Goal: Task Accomplishment & Management: Manage account settings

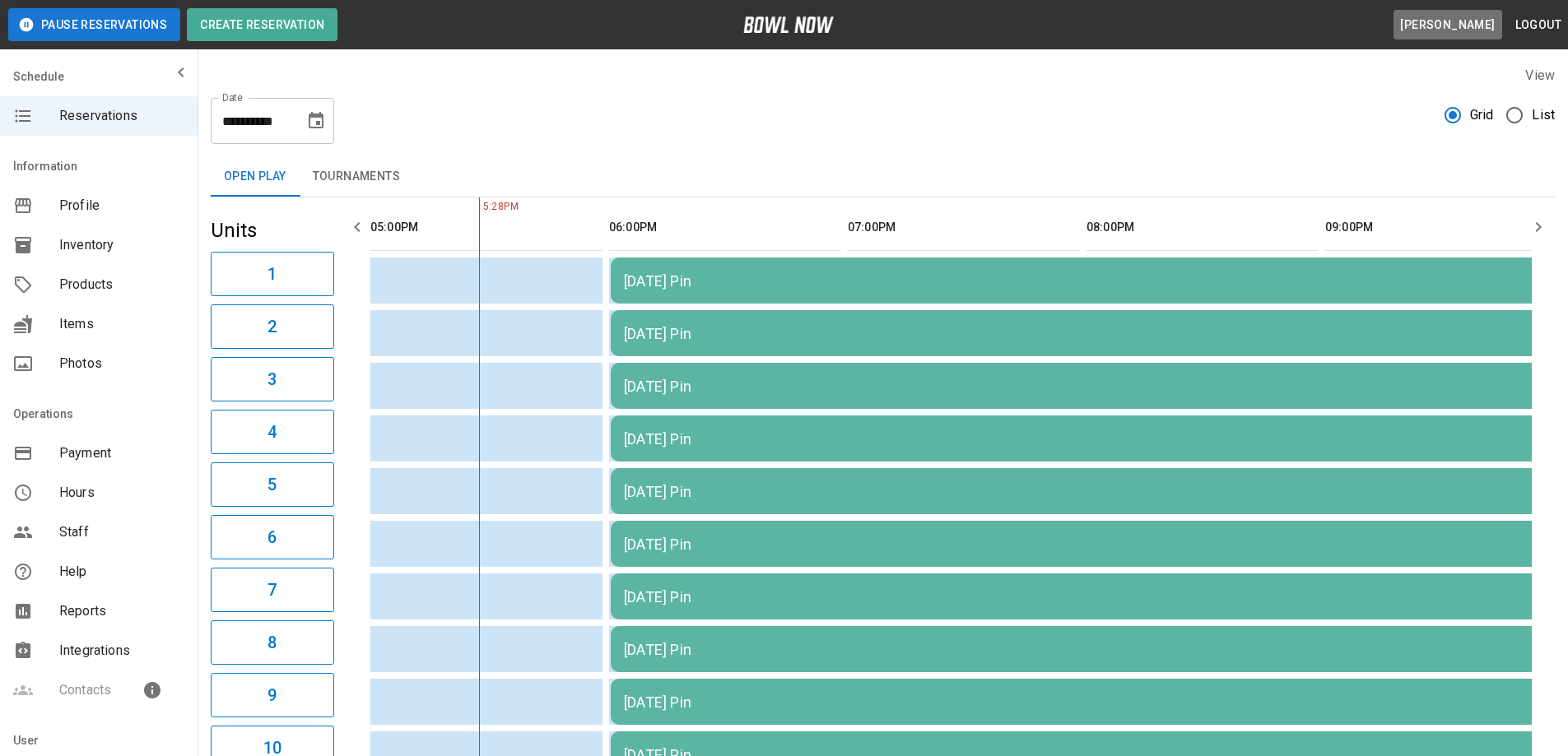
click at [1418, 25] on button "[PERSON_NAME]" at bounding box center [1448, 25] width 108 height 30
click at [70, 127] on div "Reservations" at bounding box center [98, 115] width 197 height 39
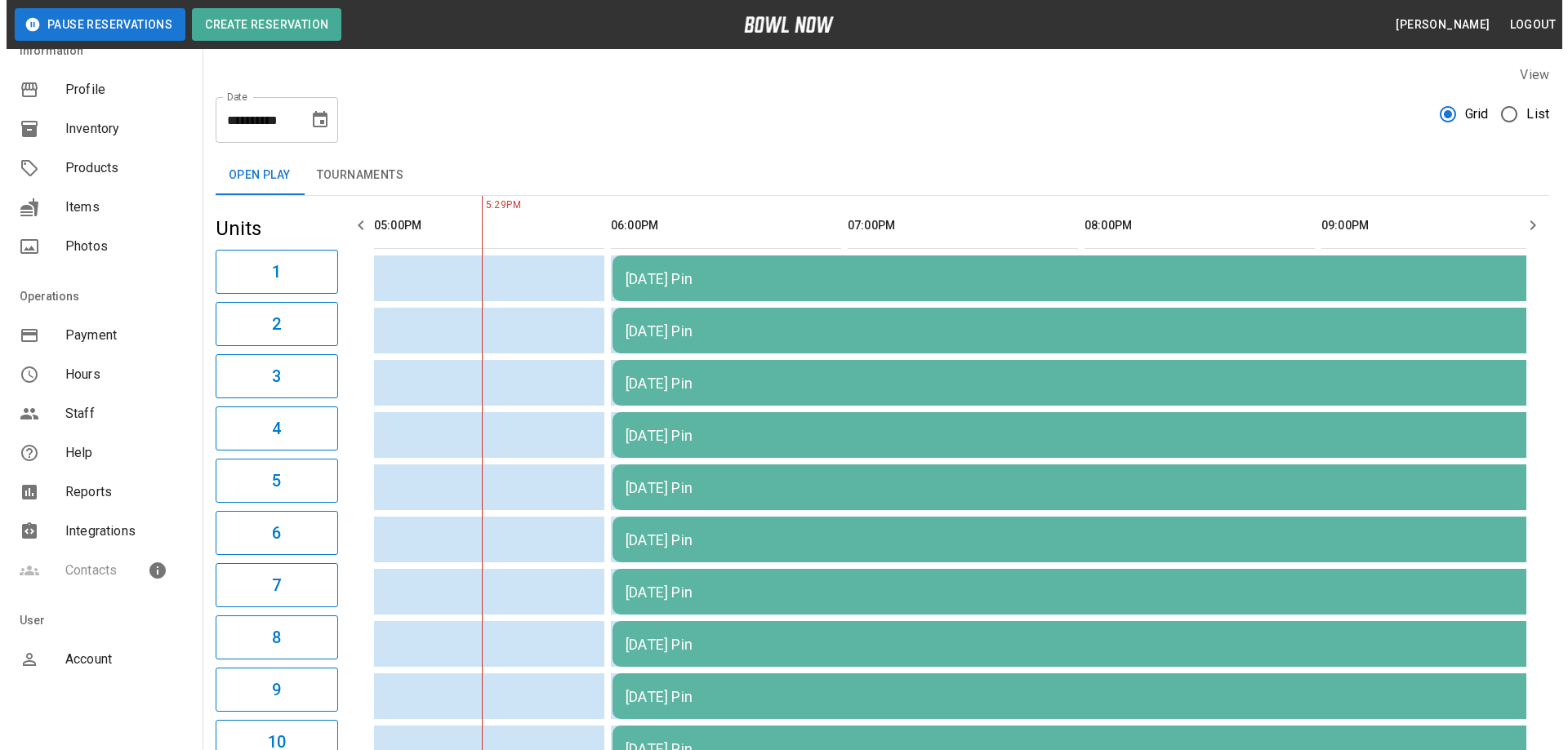
scroll to position [132, 0]
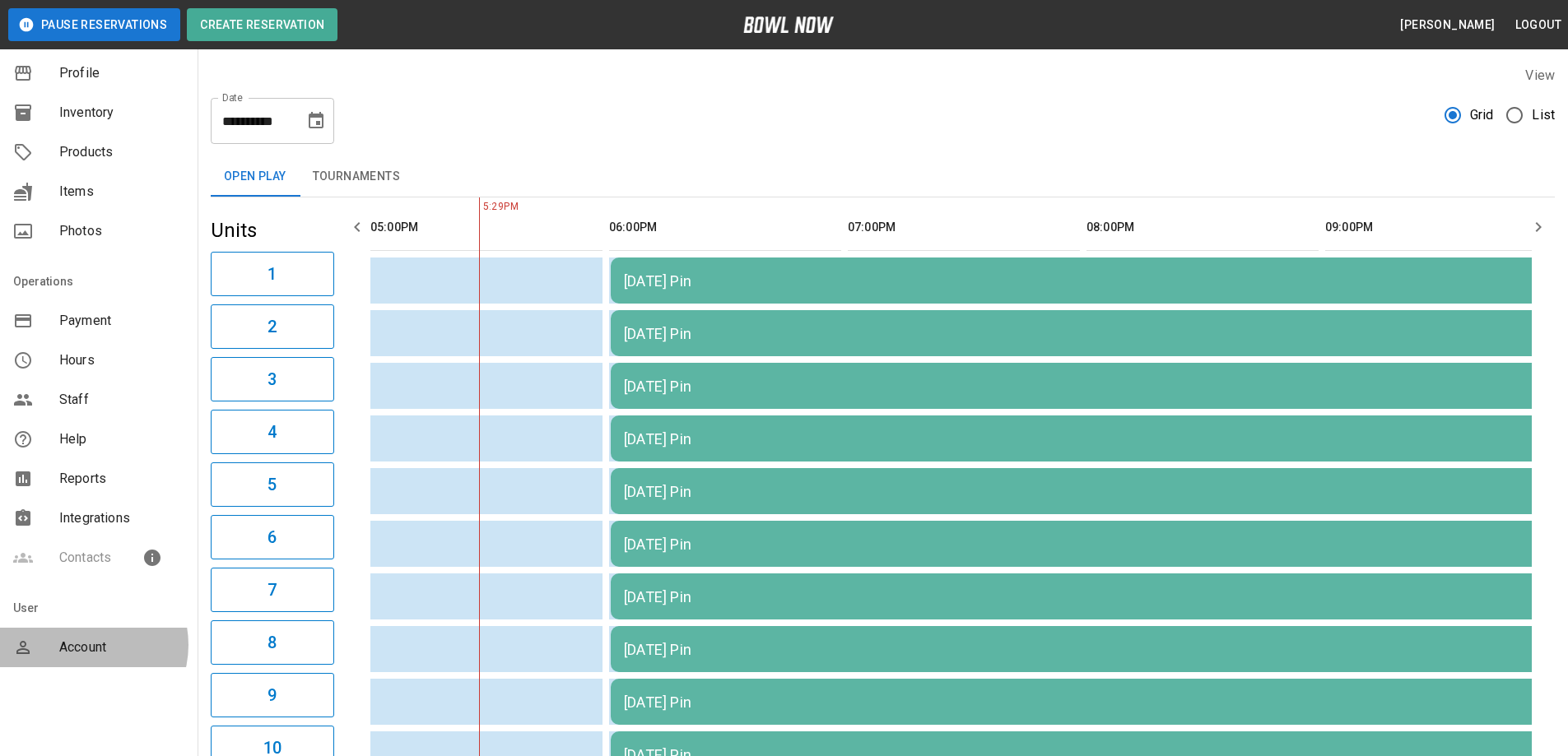
click at [84, 645] on span "Account" at bounding box center [122, 648] width 125 height 20
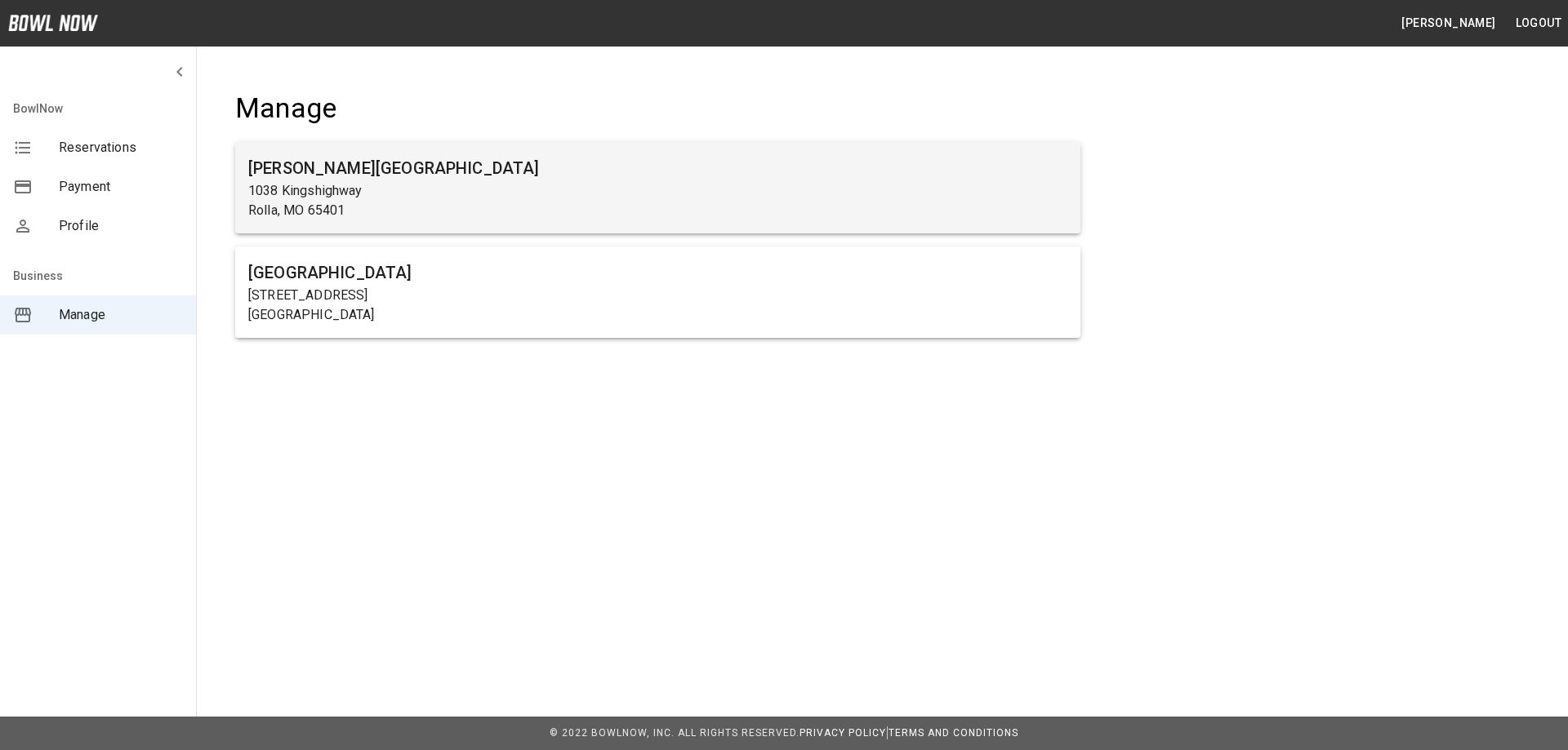
click at [378, 194] on p "1038 Kingshighway" at bounding box center [658, 191] width 819 height 20
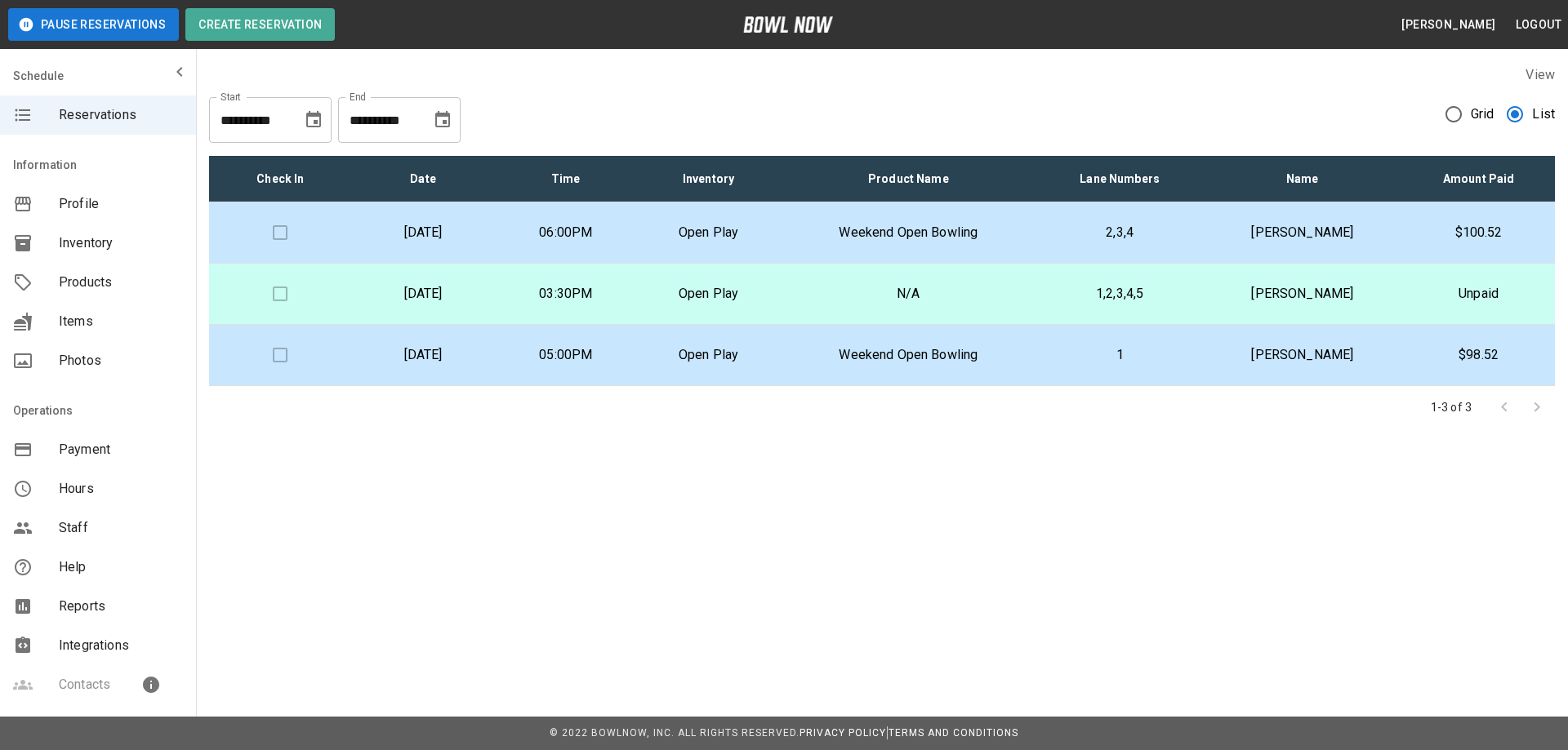
click at [1024, 229] on p "Weekend Open Bowling" at bounding box center [909, 233] width 231 height 20
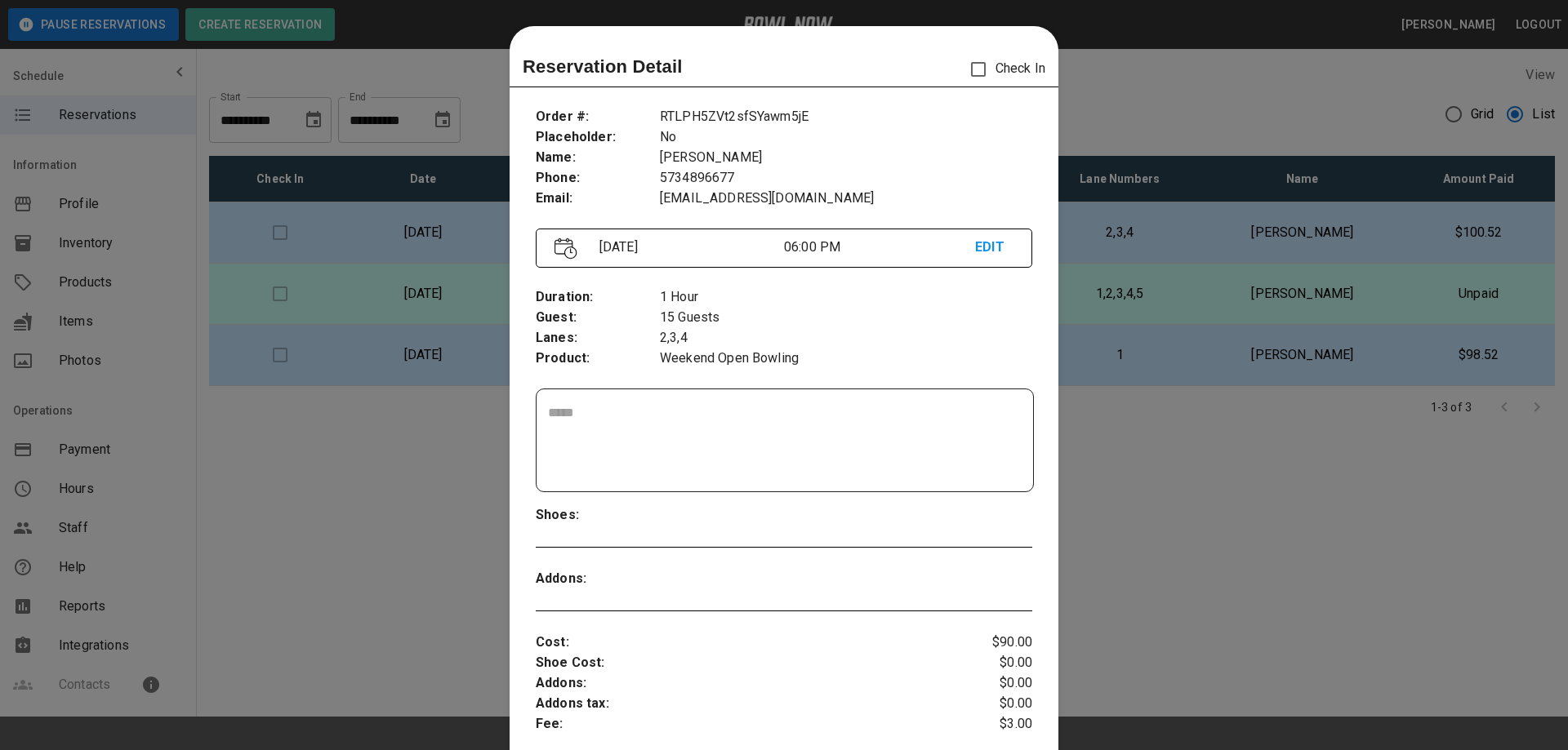
click at [1190, 514] on div at bounding box center [784, 375] width 1568 height 750
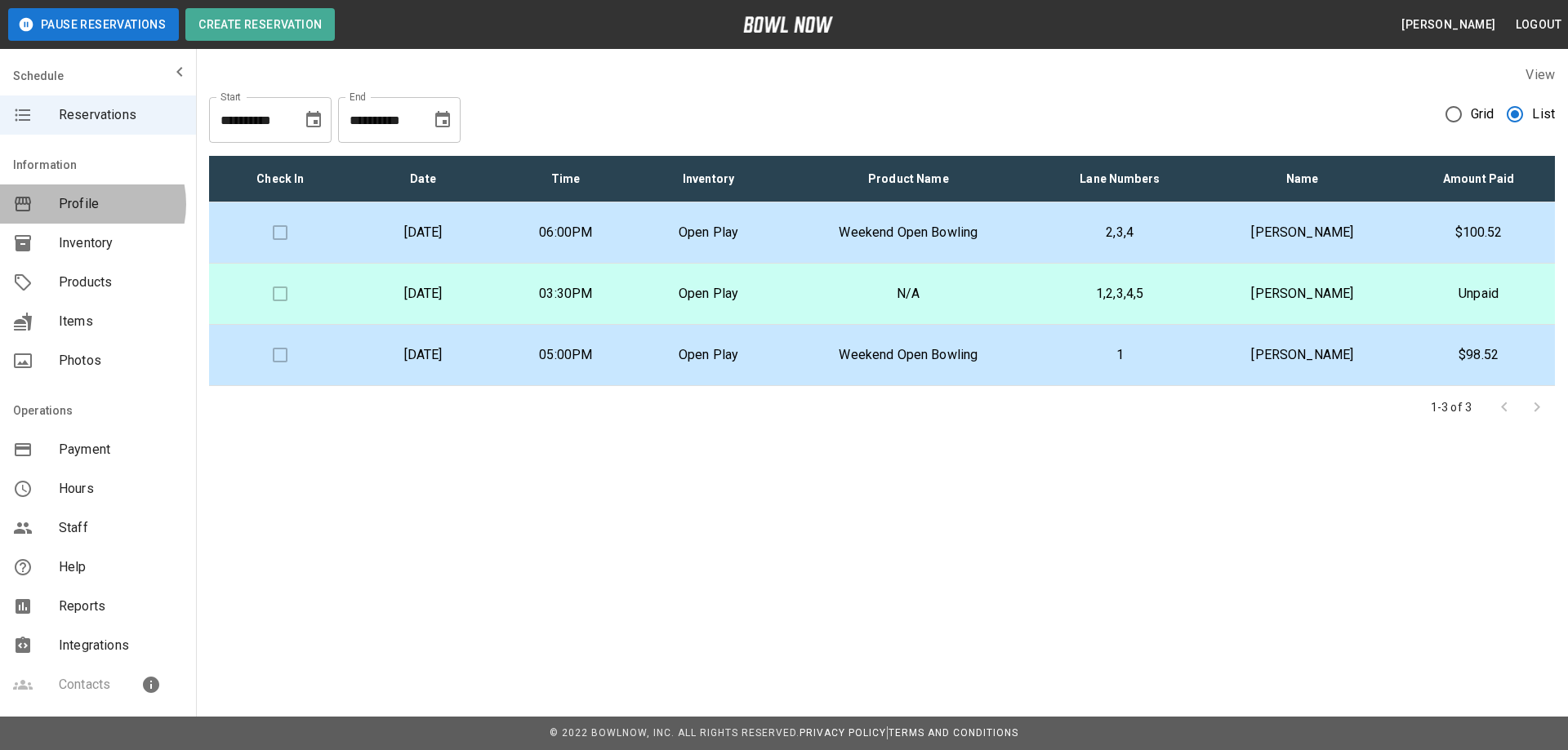
click at [80, 204] on span "Profile" at bounding box center [121, 205] width 124 height 20
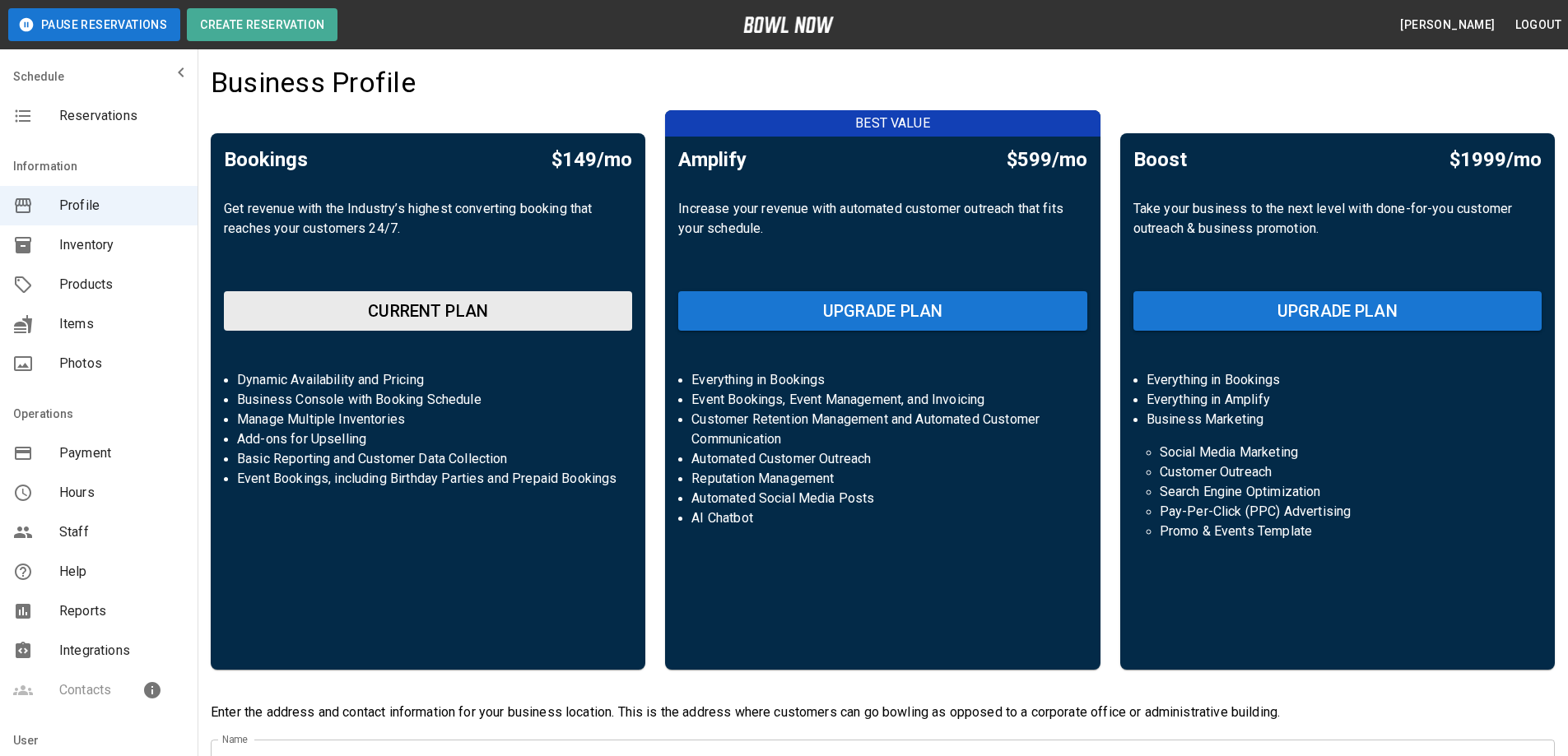
drag, startPoint x: 64, startPoint y: 251, endPoint x: 81, endPoint y: 252, distance: 17.0
click at [65, 251] on span "Inventory" at bounding box center [122, 246] width 125 height 20
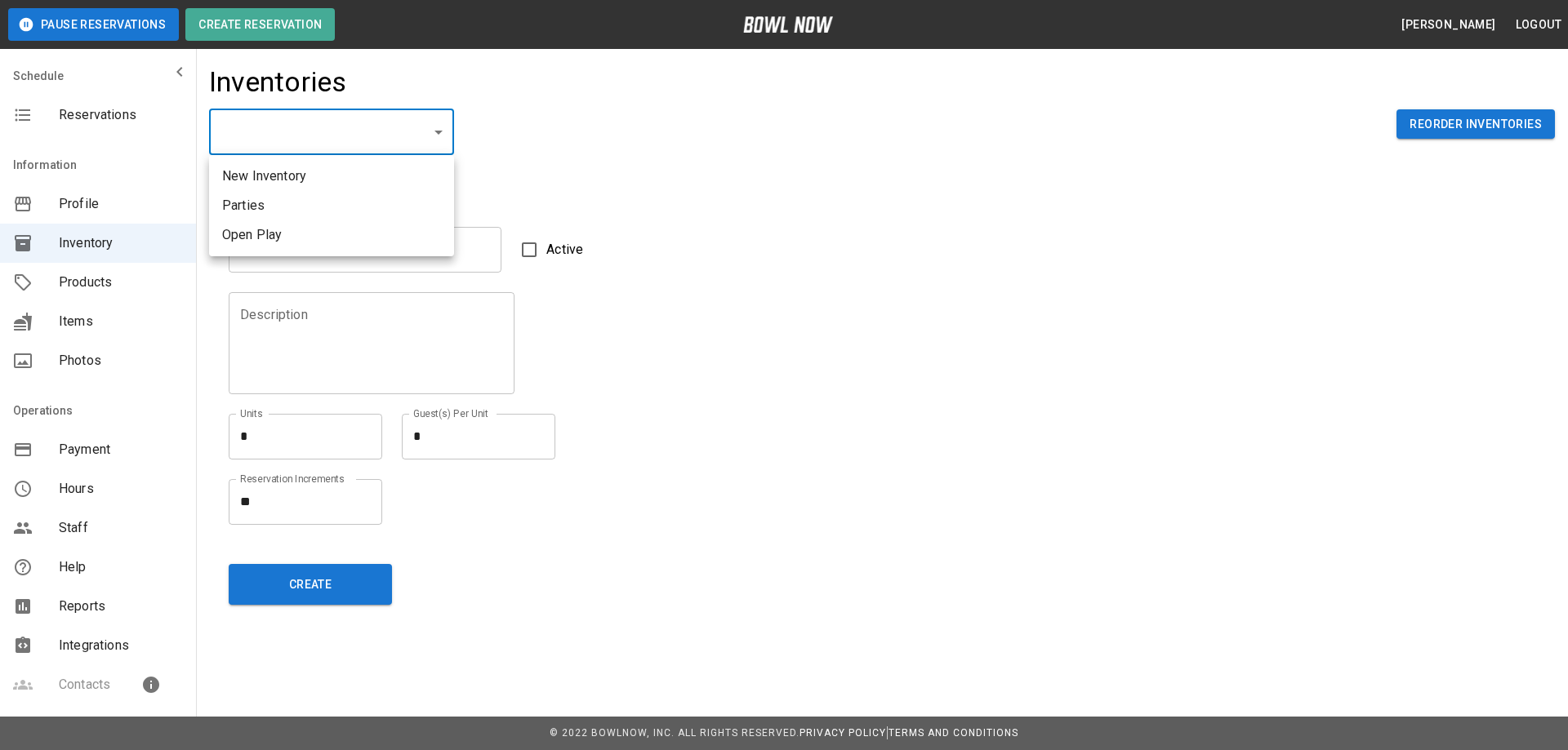
click at [417, 143] on div at bounding box center [784, 375] width 1568 height 750
click at [115, 280] on span "Products" at bounding box center [121, 283] width 124 height 20
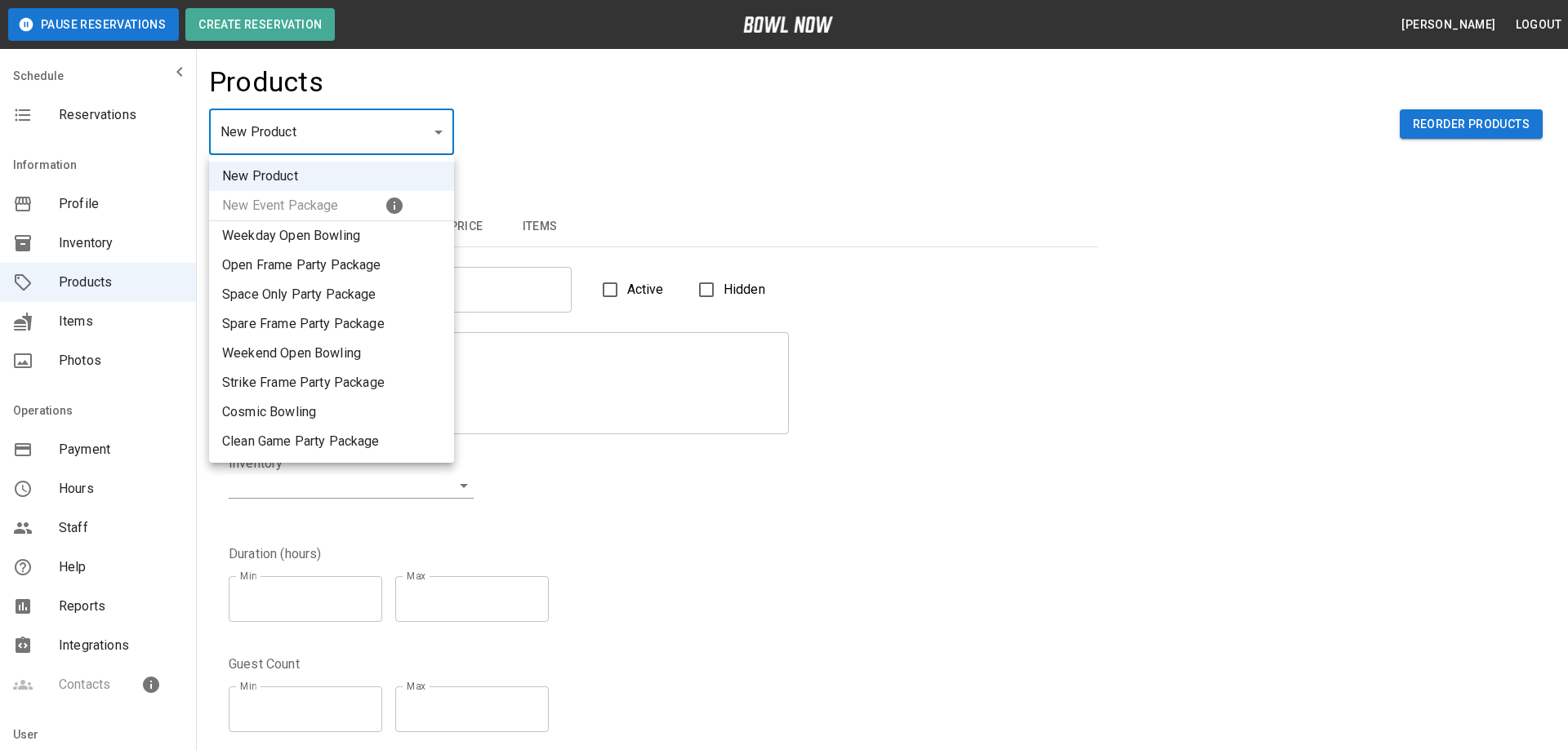
click at [443, 132] on div at bounding box center [784, 375] width 1568 height 750
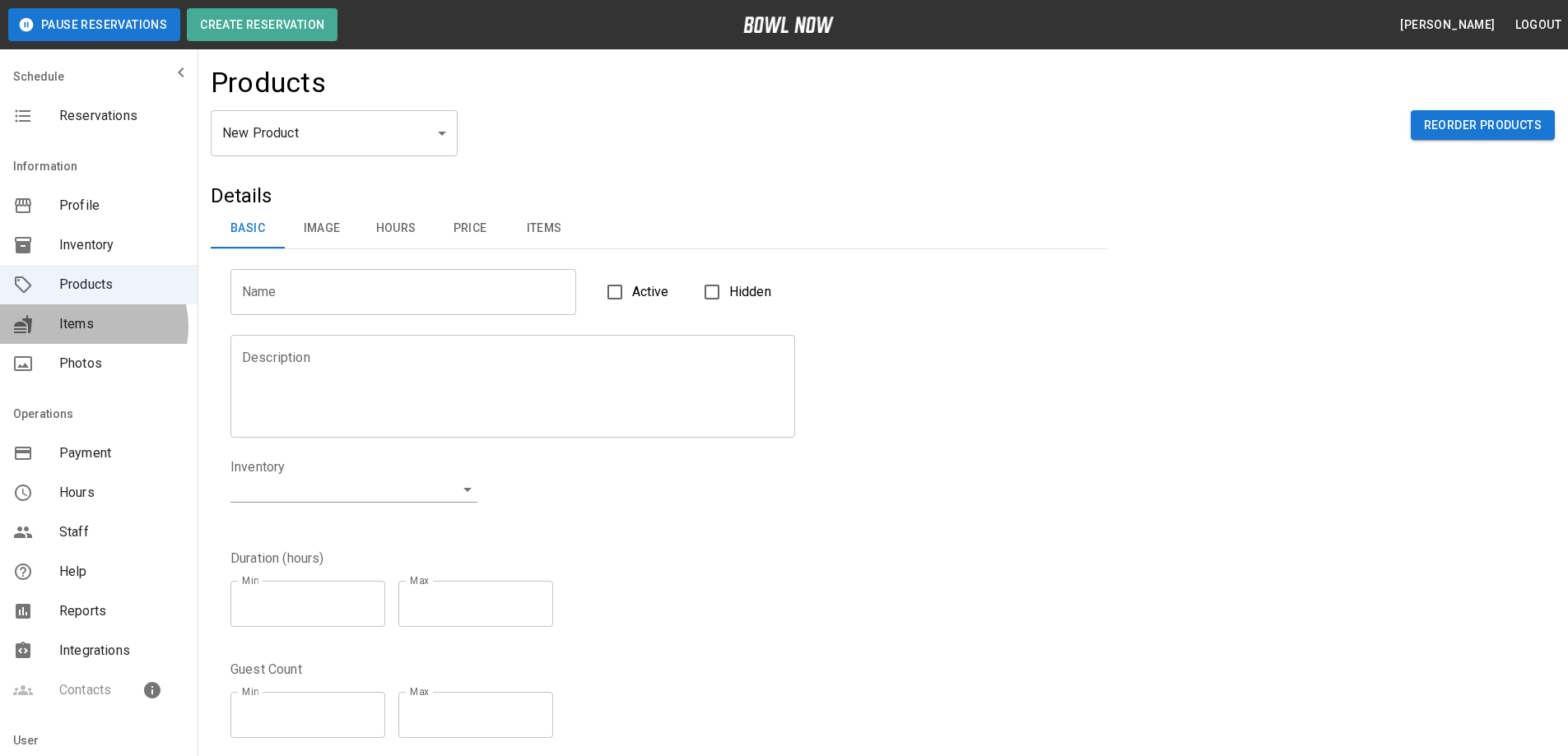
click at [93, 326] on span "Items" at bounding box center [122, 324] width 125 height 20
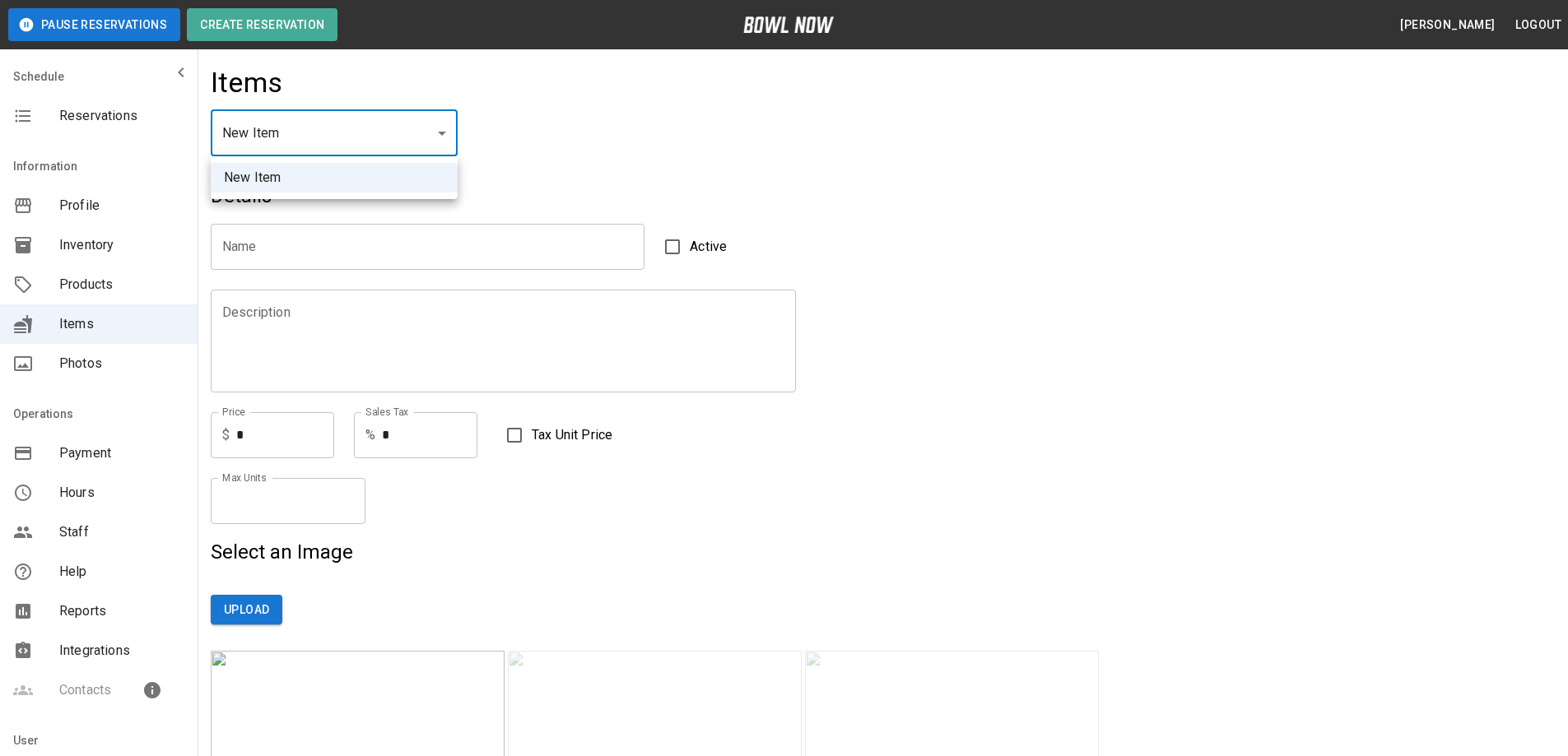
click at [430, 146] on div at bounding box center [790, 378] width 1581 height 756
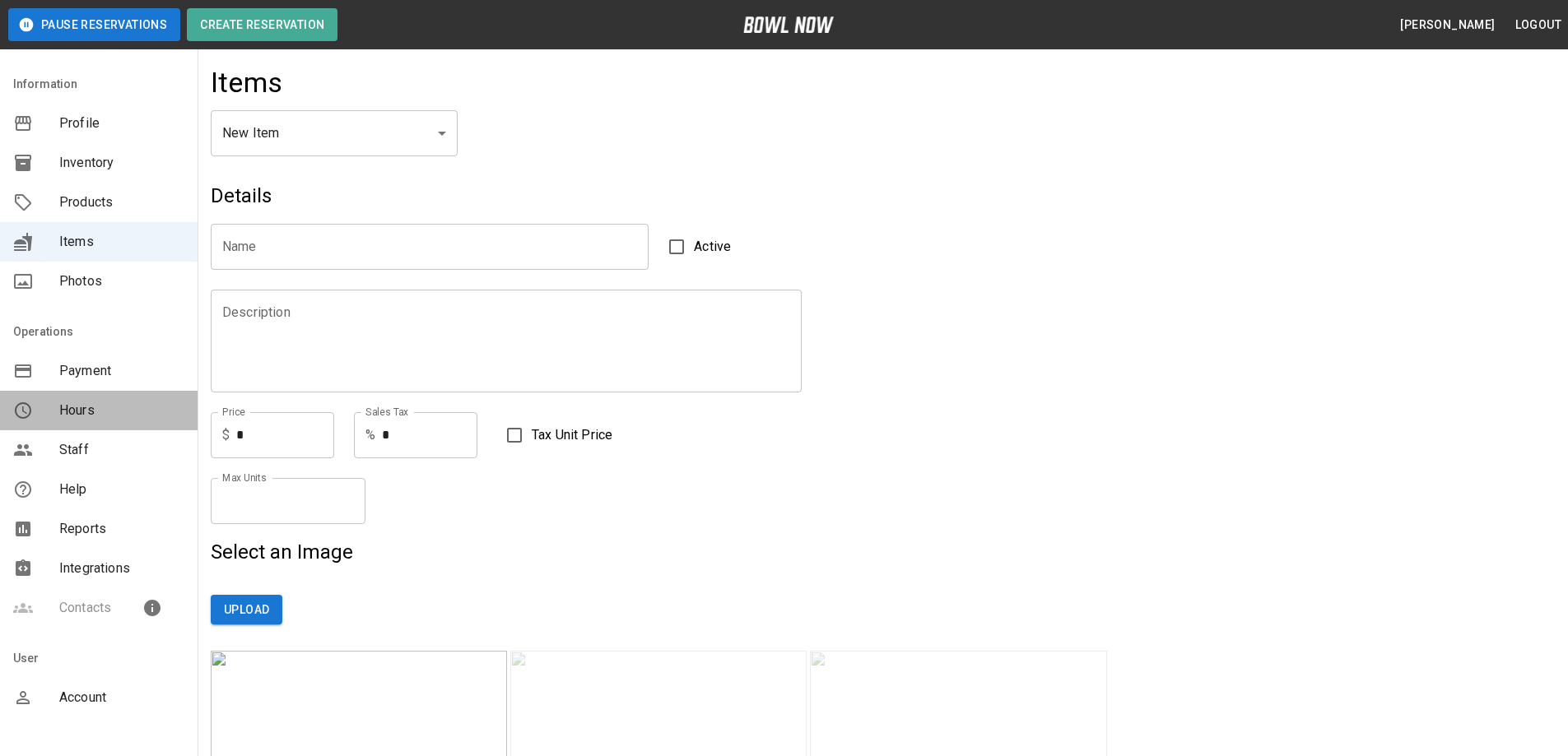
click at [101, 407] on span "Hours" at bounding box center [122, 411] width 125 height 20
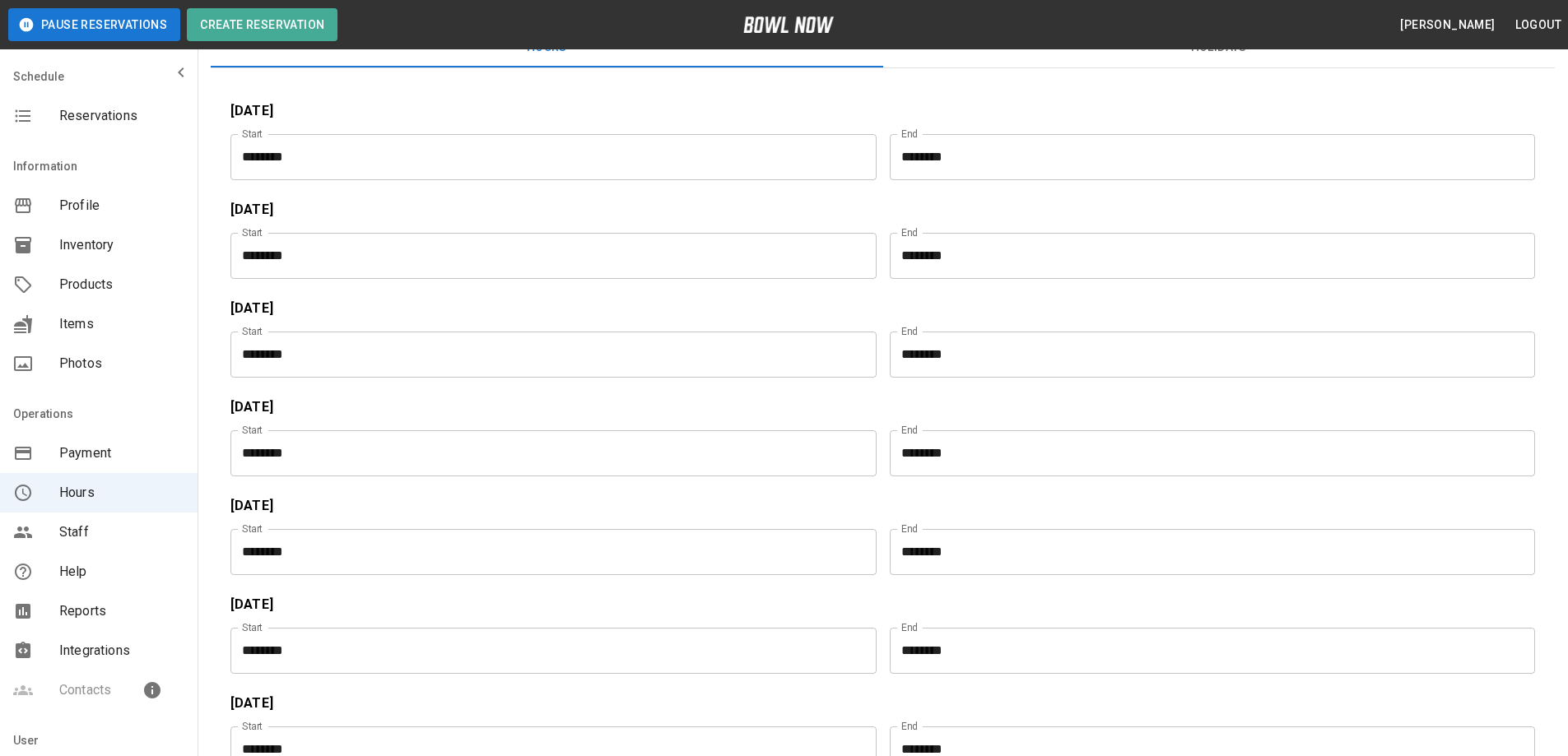
click at [72, 121] on span "Reservations" at bounding box center [122, 116] width 125 height 20
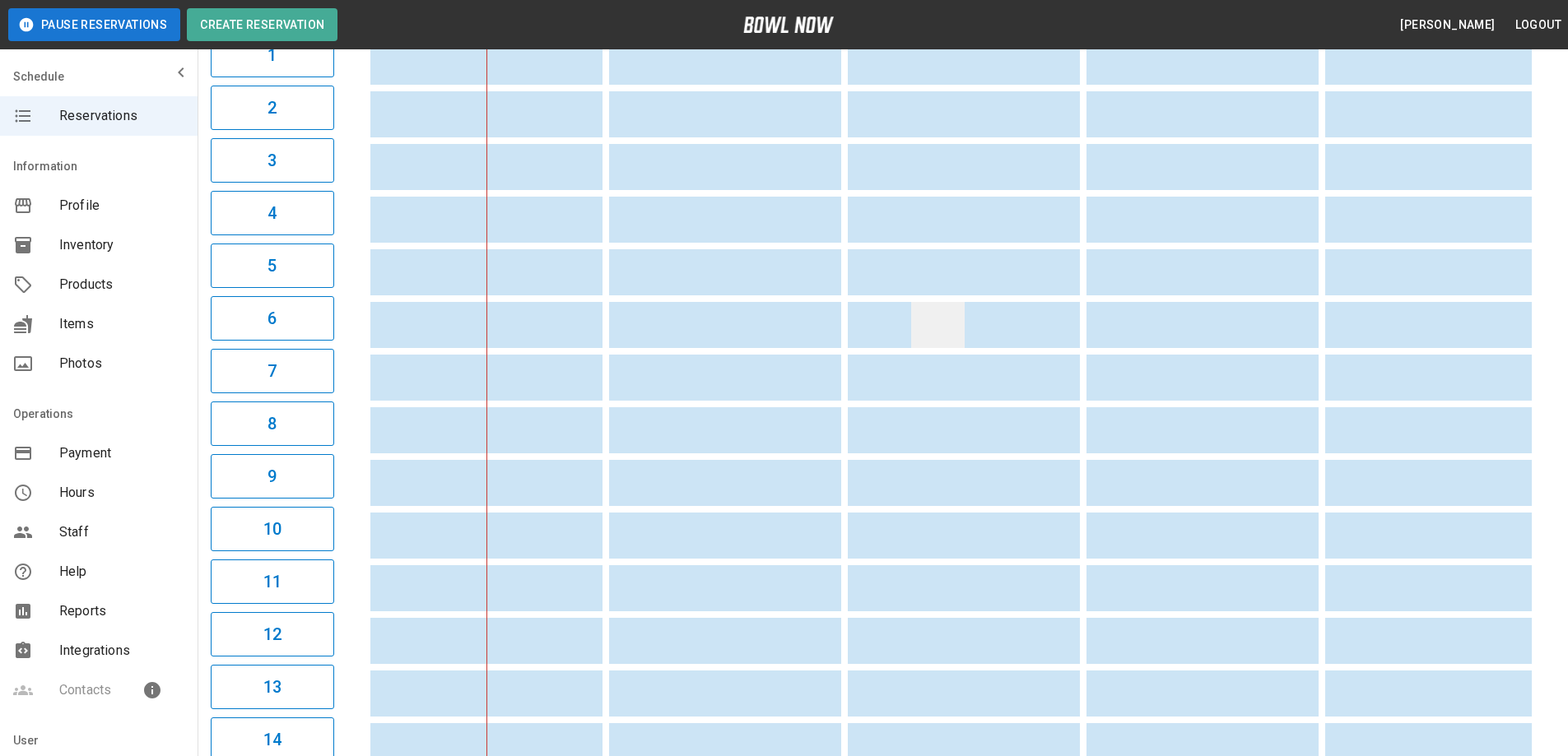
scroll to position [247, 0]
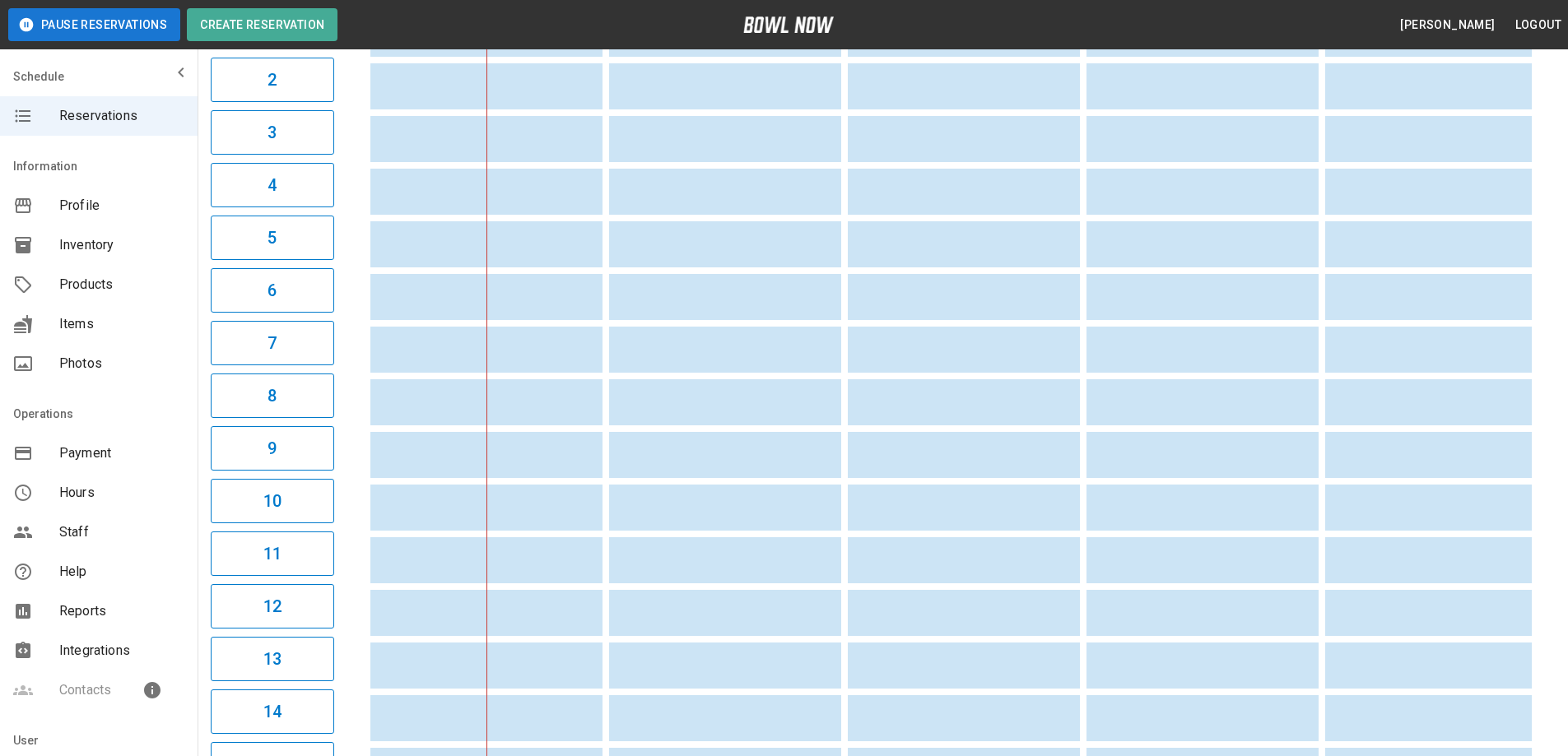
click at [126, 255] on div "Inventory" at bounding box center [98, 245] width 197 height 39
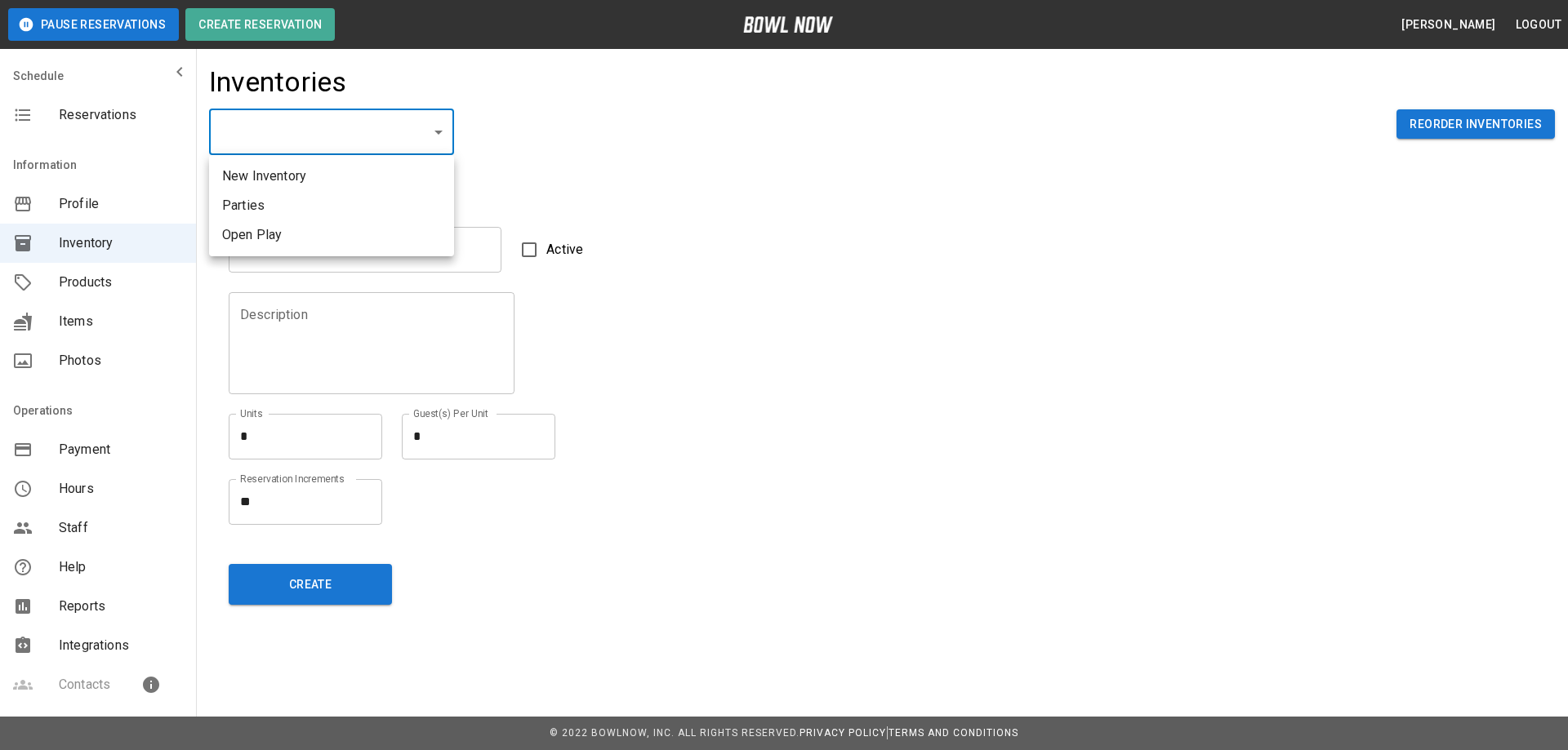
click at [278, 244] on li "Open Play" at bounding box center [331, 235] width 245 height 29
type input "**********"
type input "*********"
type textarea "********"
type textarea "**"
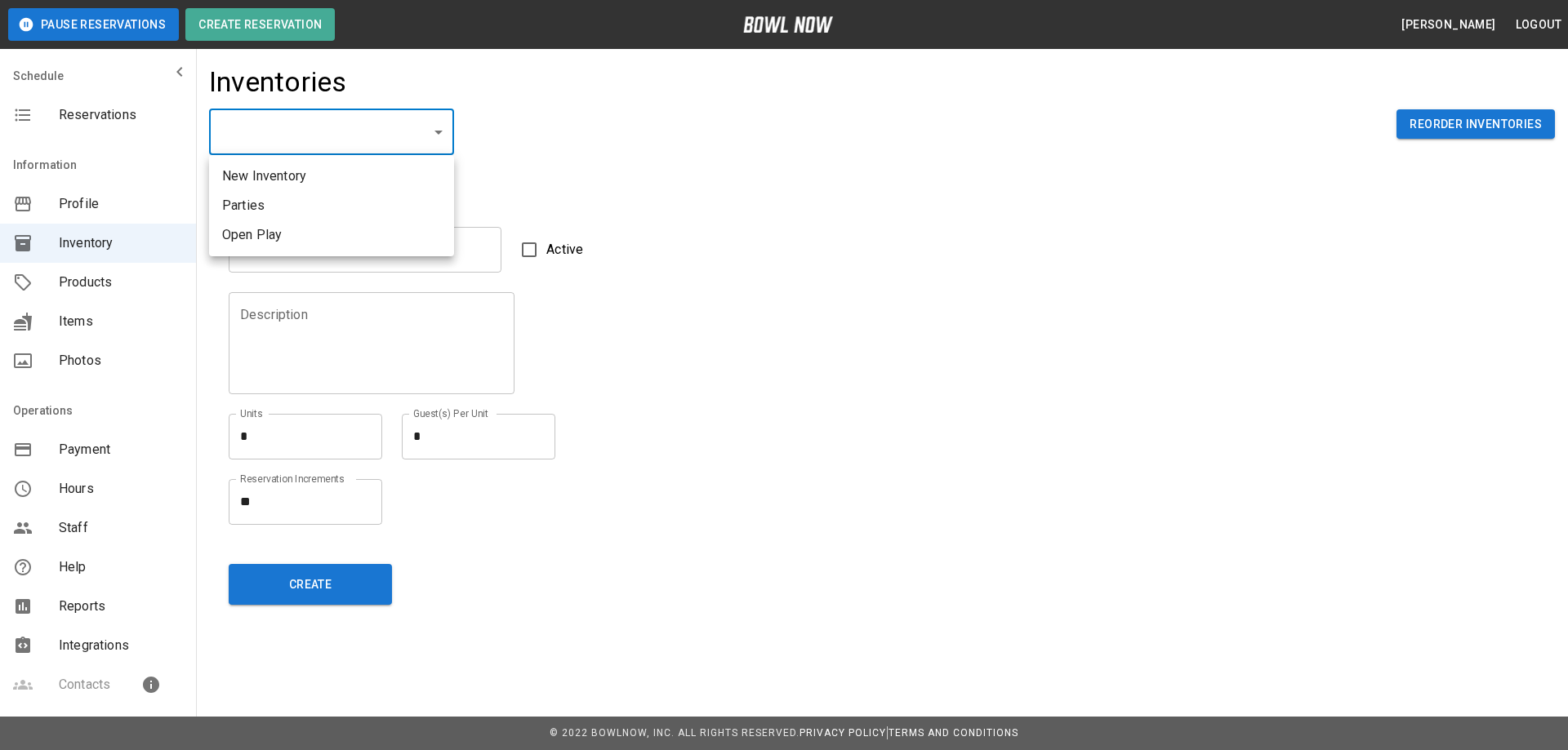
type textarea "*"
type textarea "**"
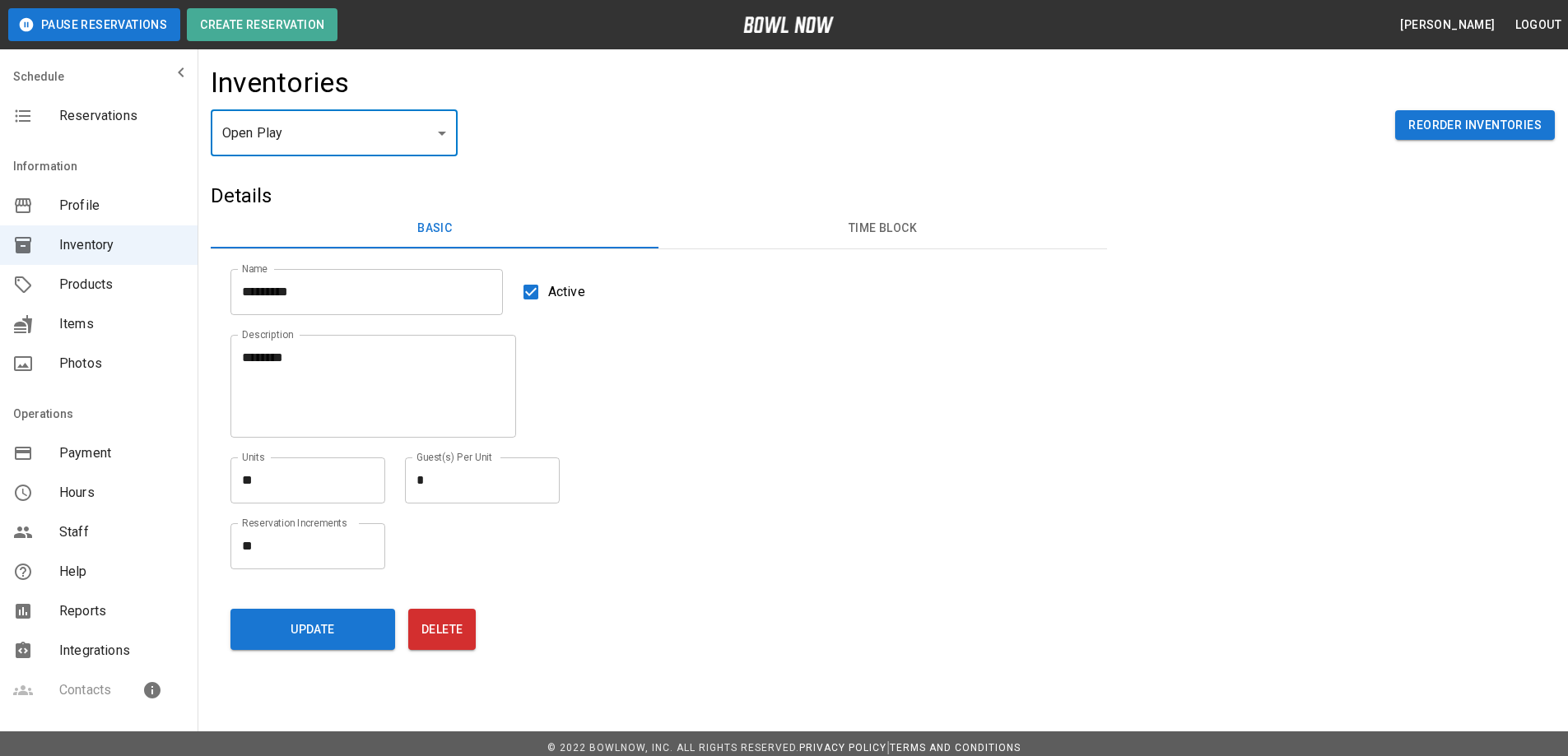
click at [922, 240] on button "Time Block" at bounding box center [882, 228] width 447 height 39
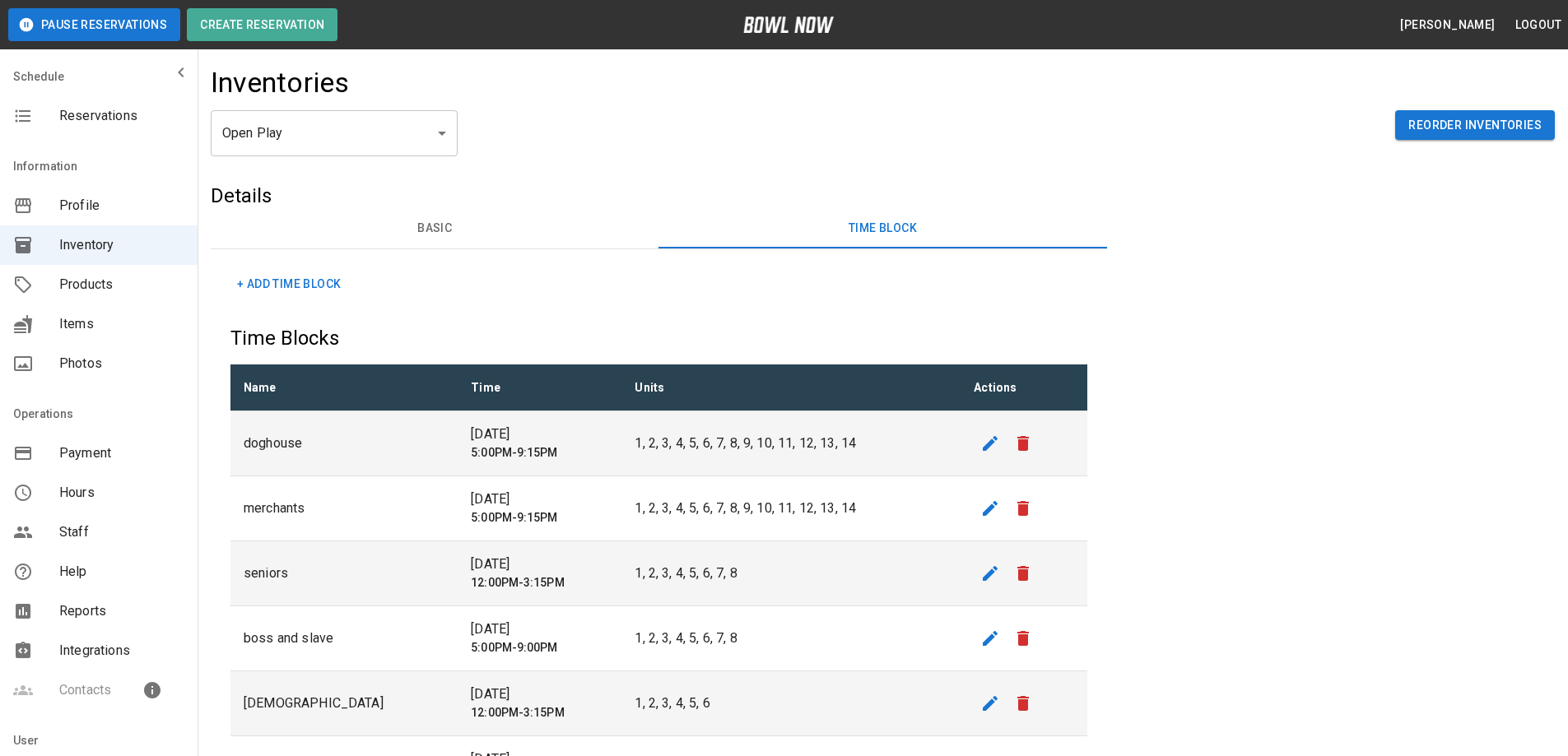
scroll to position [82, 0]
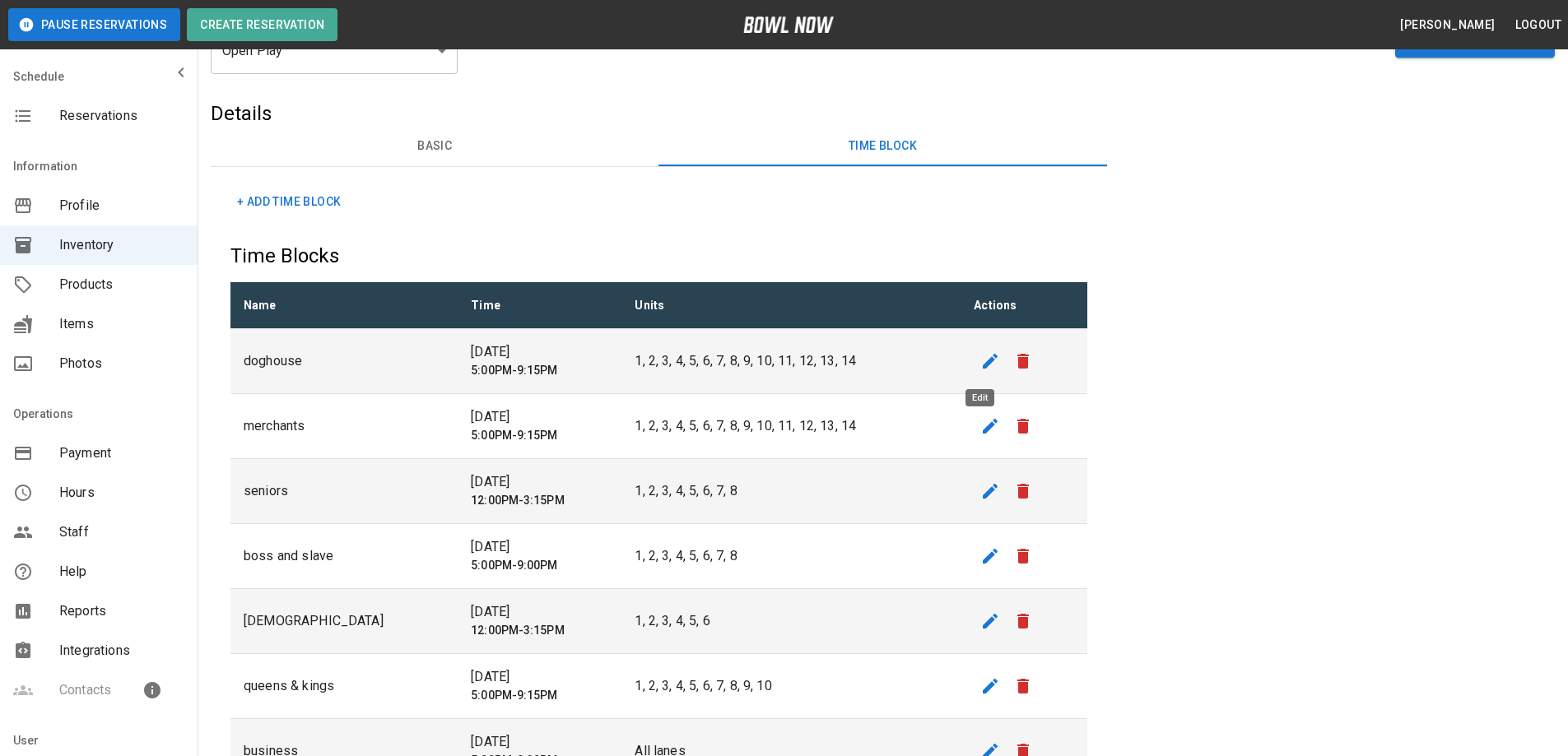
click at [983, 368] on icon "edit" at bounding box center [990, 361] width 15 height 15
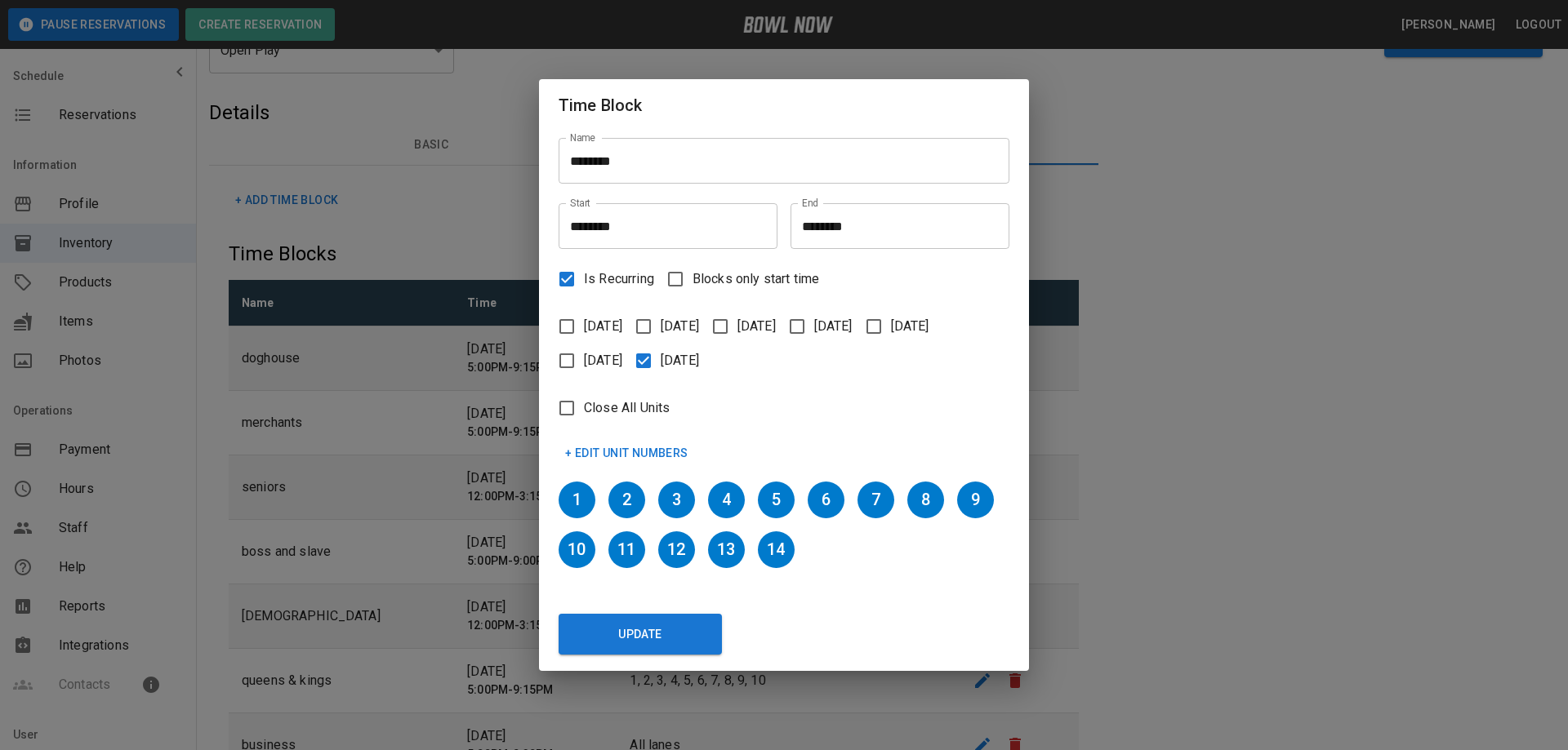
click at [771, 620] on div "Update" at bounding box center [778, 617] width 464 height 74
click at [672, 635] on button "Update" at bounding box center [640, 634] width 164 height 41
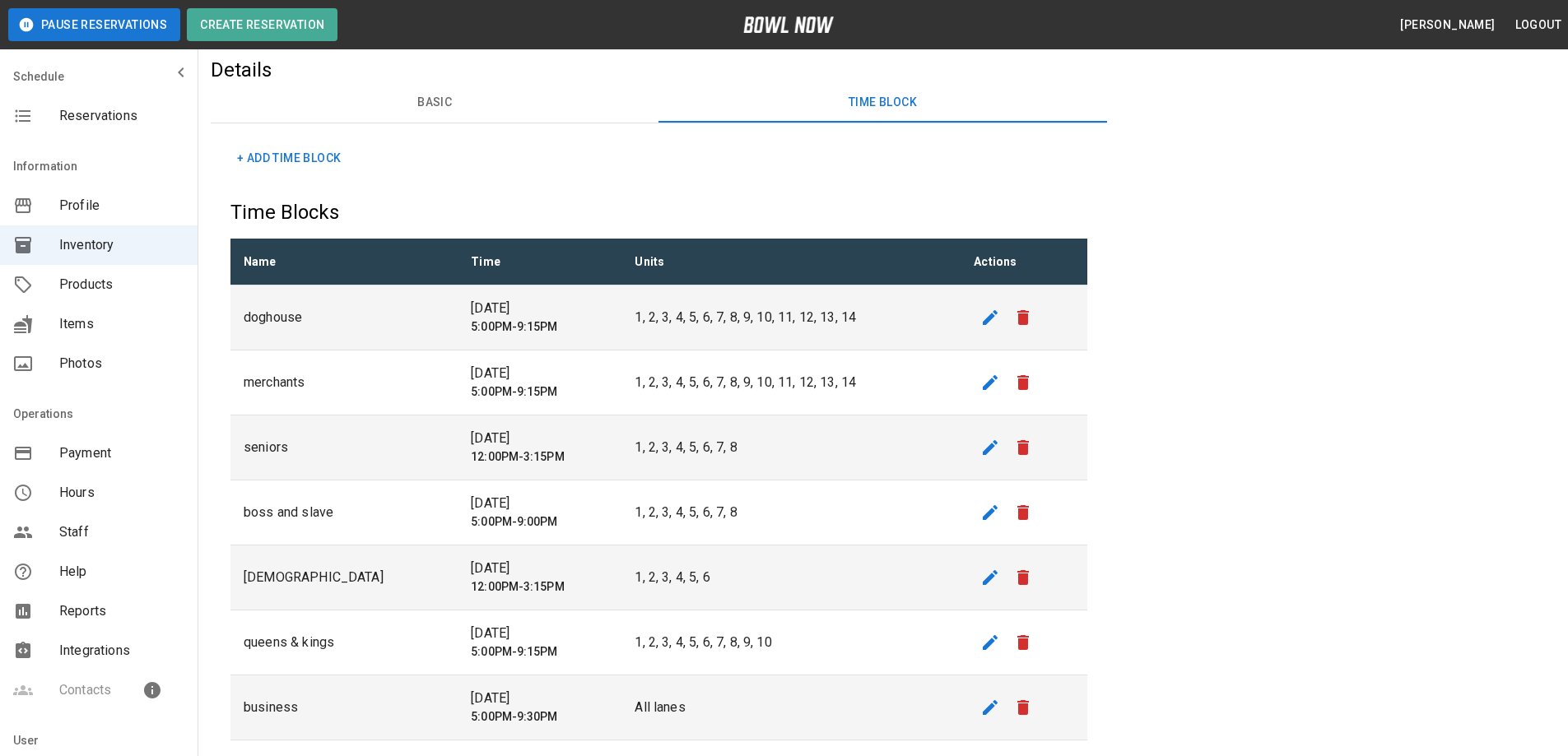
scroll to position [165, 0]
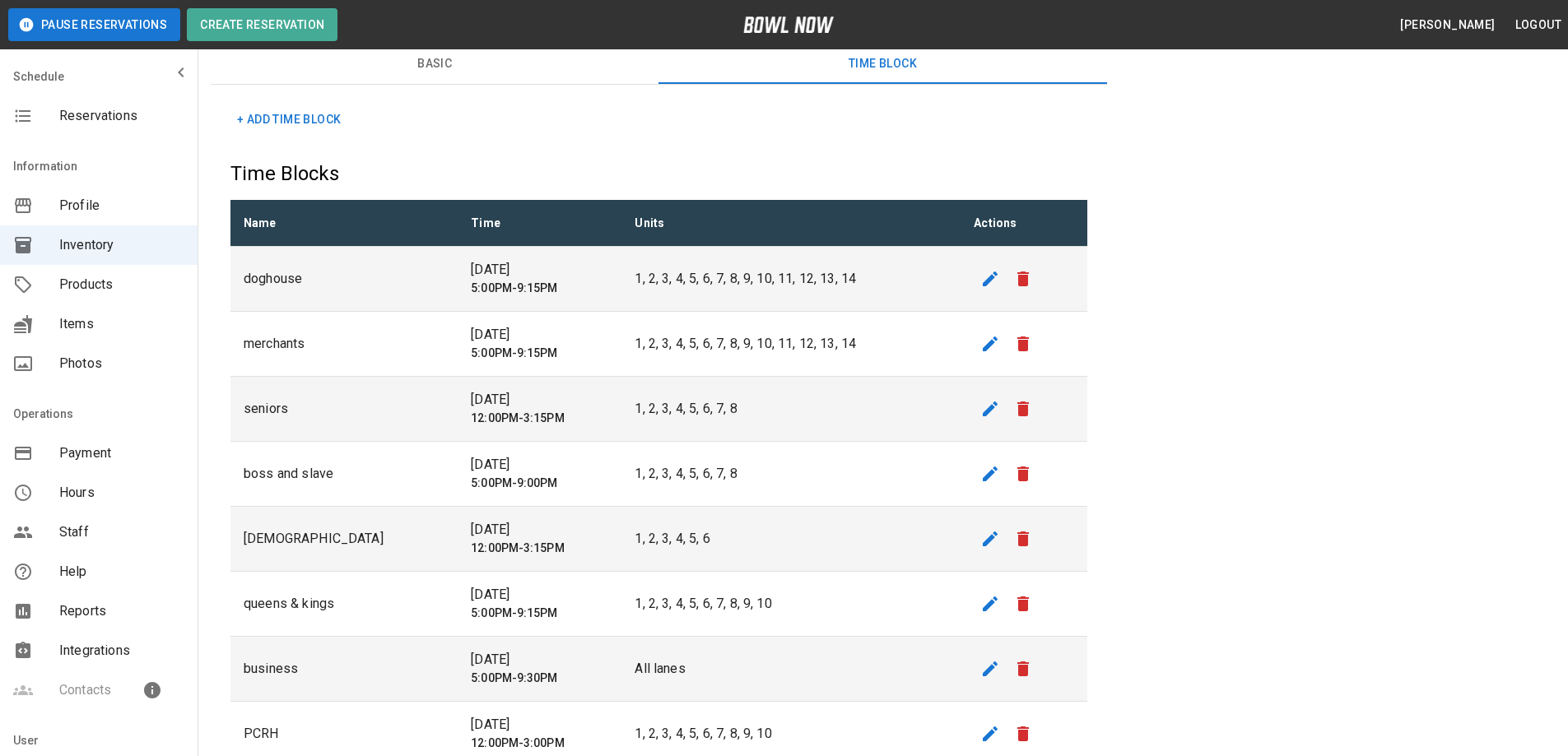
click at [101, 120] on span "Reservations" at bounding box center [122, 116] width 125 height 20
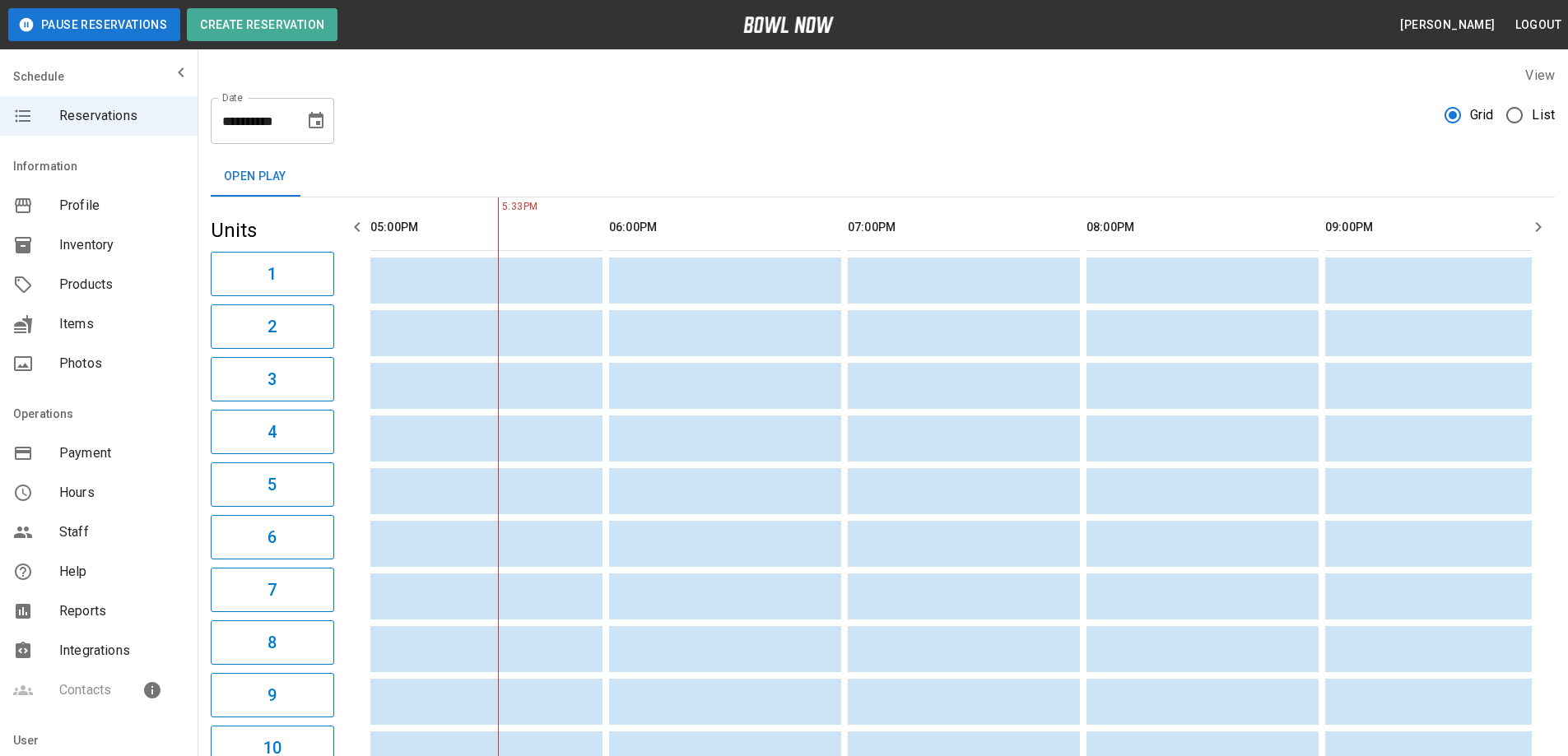
click at [271, 181] on button "Open Play" at bounding box center [255, 176] width 89 height 39
click at [315, 118] on icon "Choose date, selected date is Aug 15, 2025" at bounding box center [316, 121] width 20 height 20
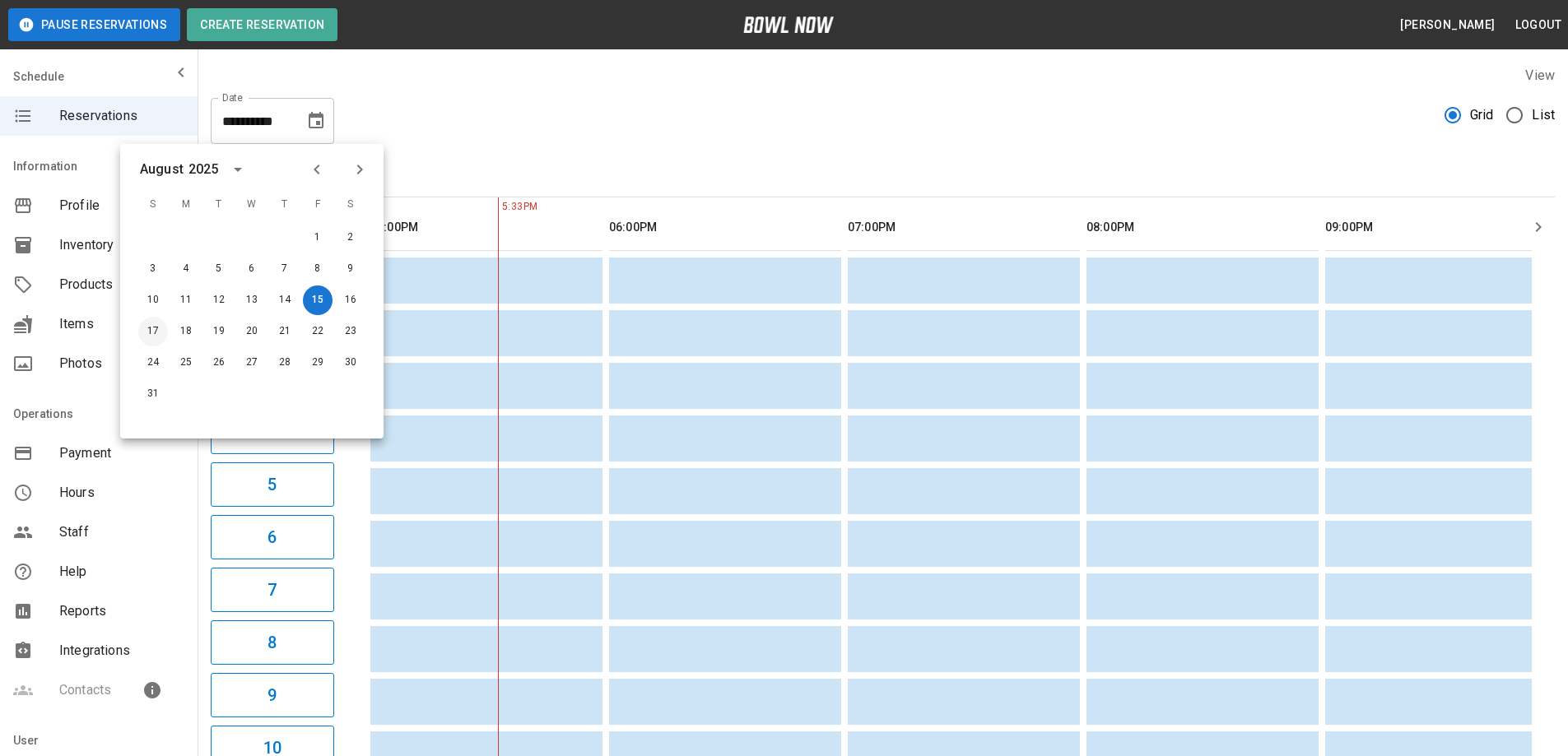
click at [151, 333] on button "17" at bounding box center [153, 332] width 29 height 29
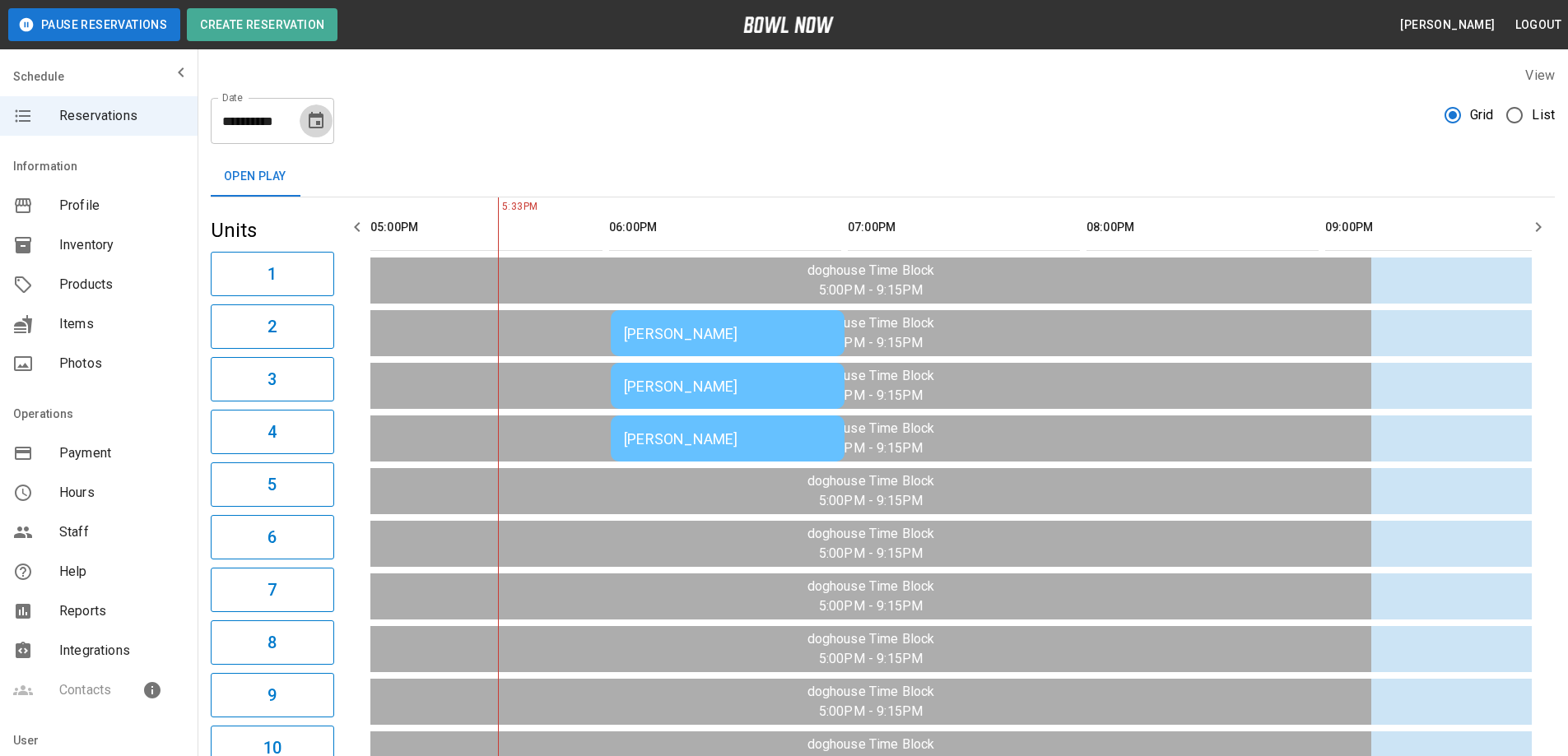
click at [315, 126] on icon "Choose date, selected date is Aug 17, 2025" at bounding box center [316, 121] width 20 height 20
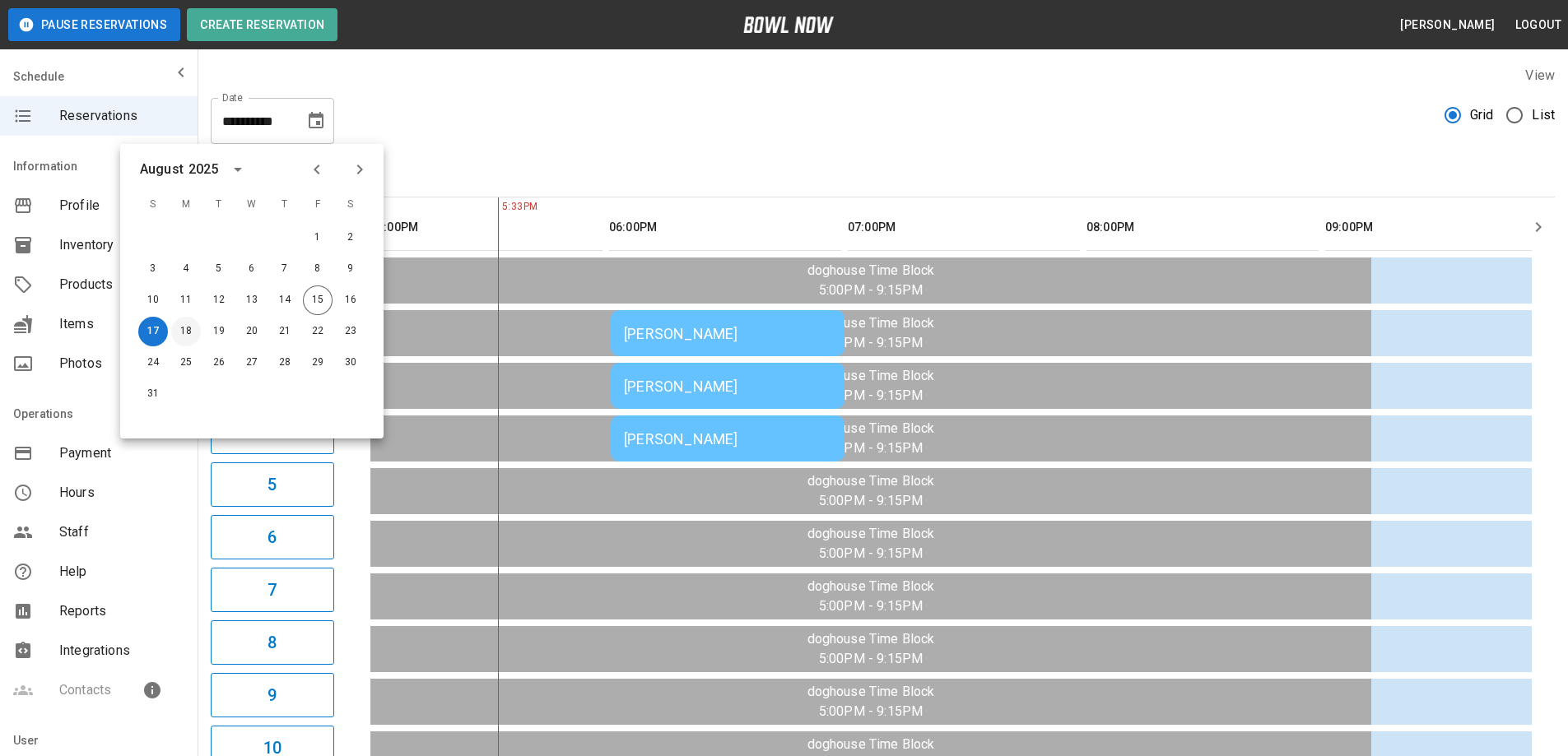
click at [184, 334] on button "18" at bounding box center [186, 332] width 29 height 29
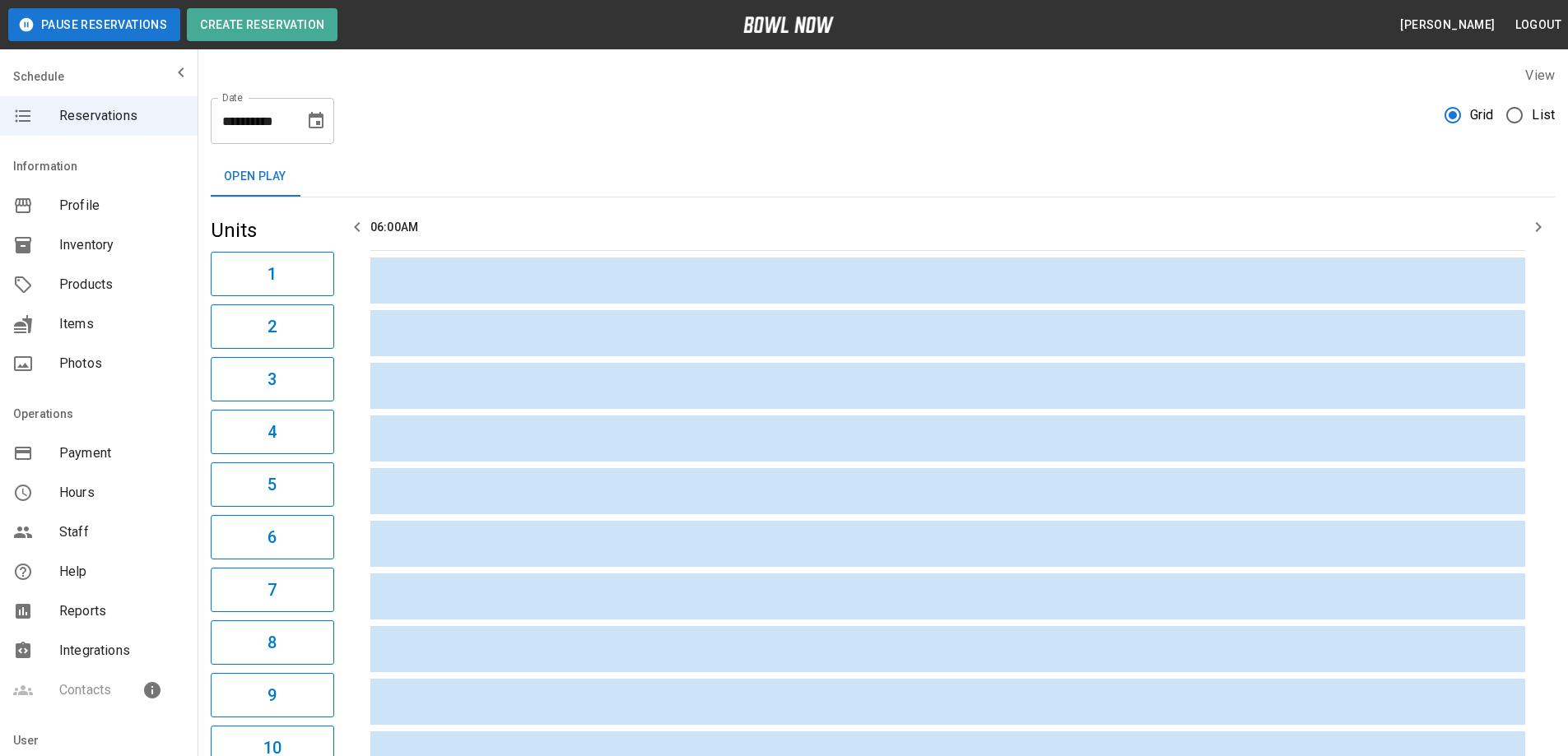
click at [310, 122] on icon "Choose date, selected date is Aug 18, 2025" at bounding box center [316, 120] width 15 height 16
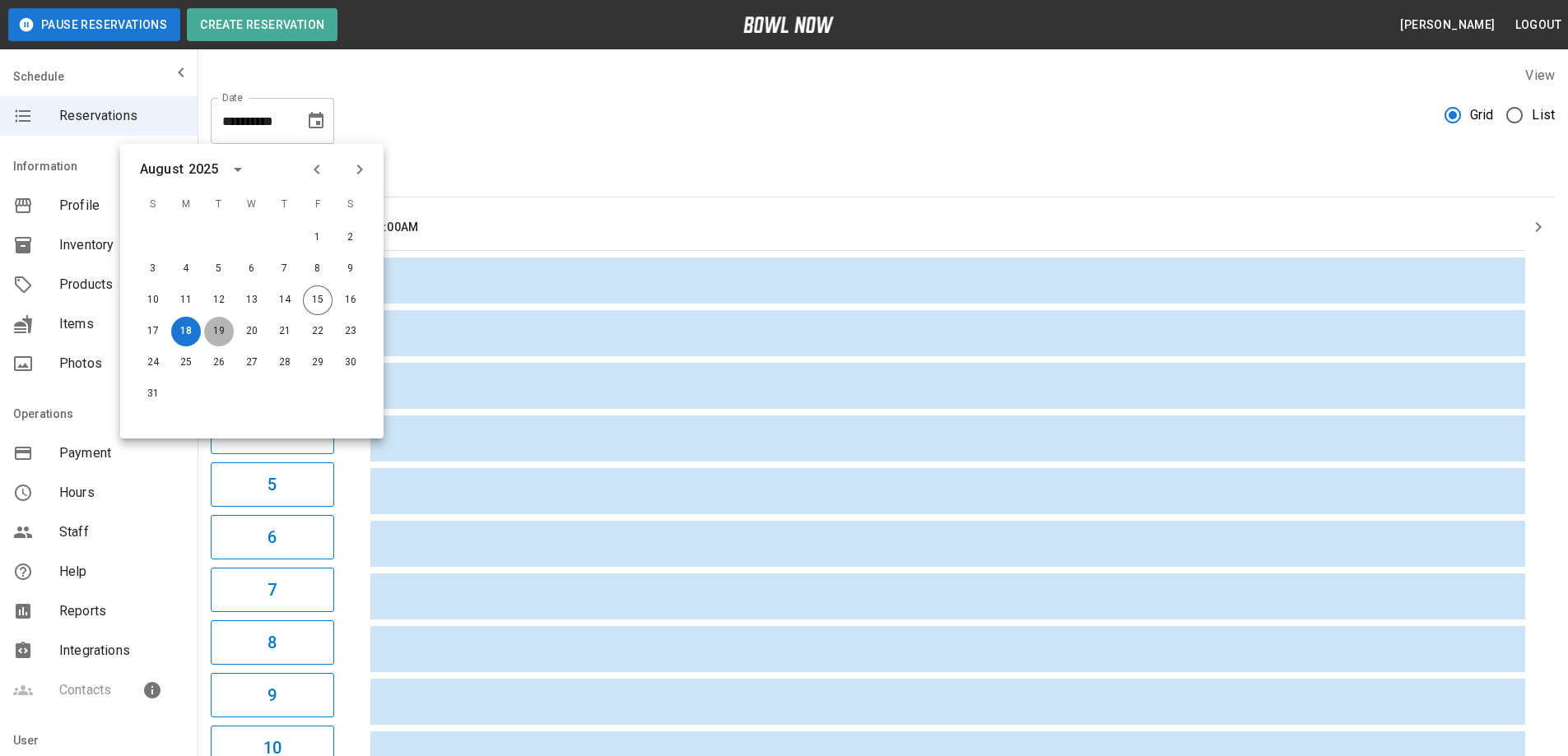
click at [221, 327] on button "19" at bounding box center [219, 332] width 29 height 29
type input "**********"
